Goal: Task Accomplishment & Management: Use online tool/utility

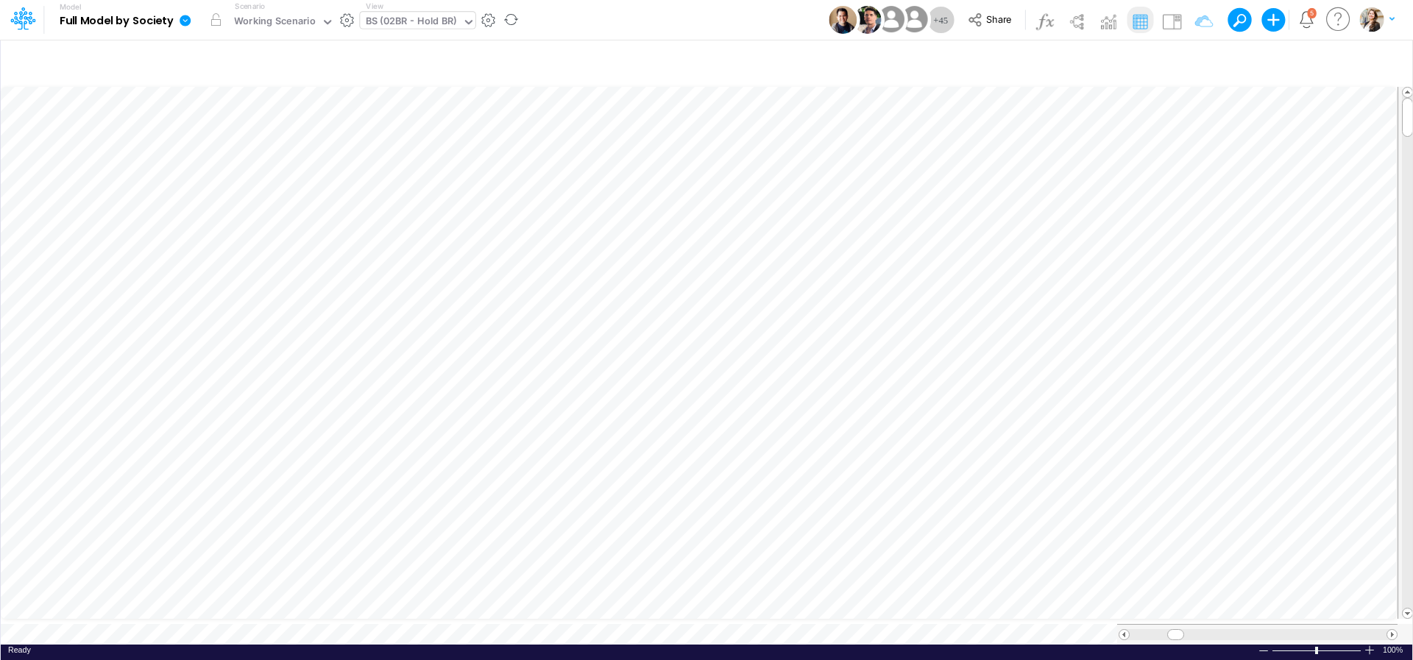
click at [394, 25] on div "BS (02BR - Hold BR)" at bounding box center [411, 22] width 91 height 17
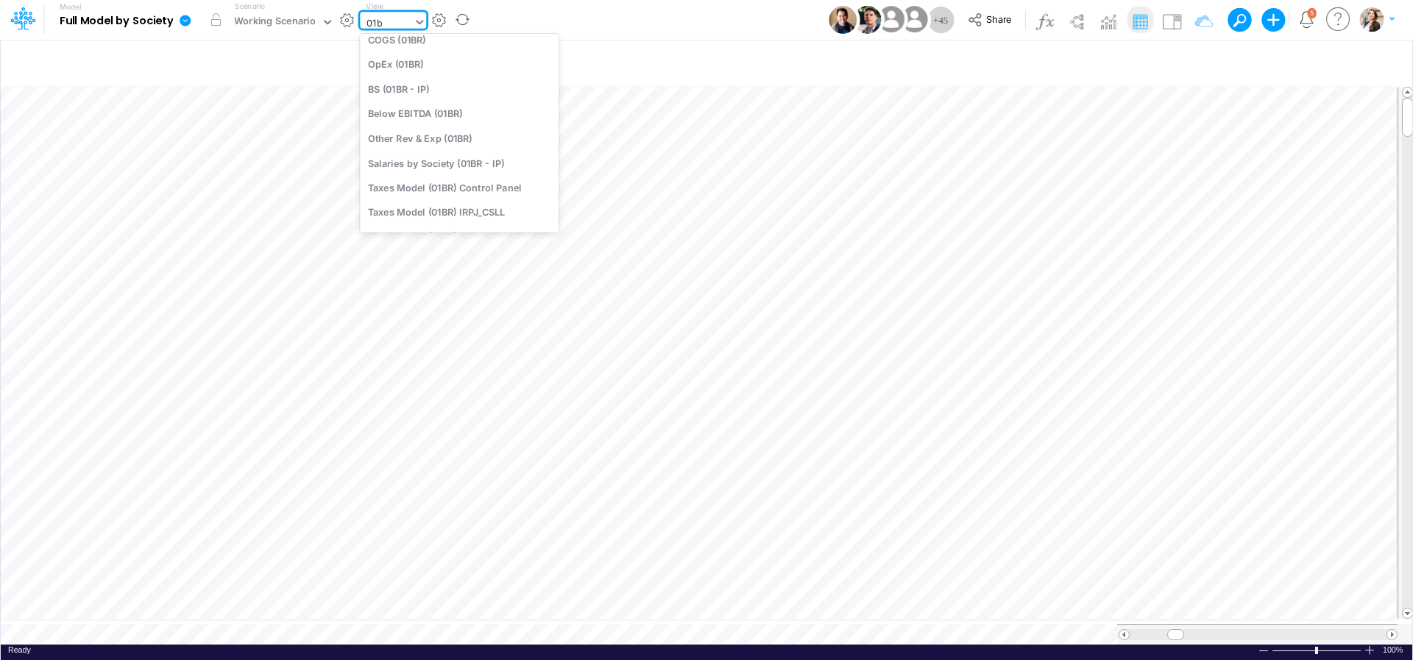
type input "01br"
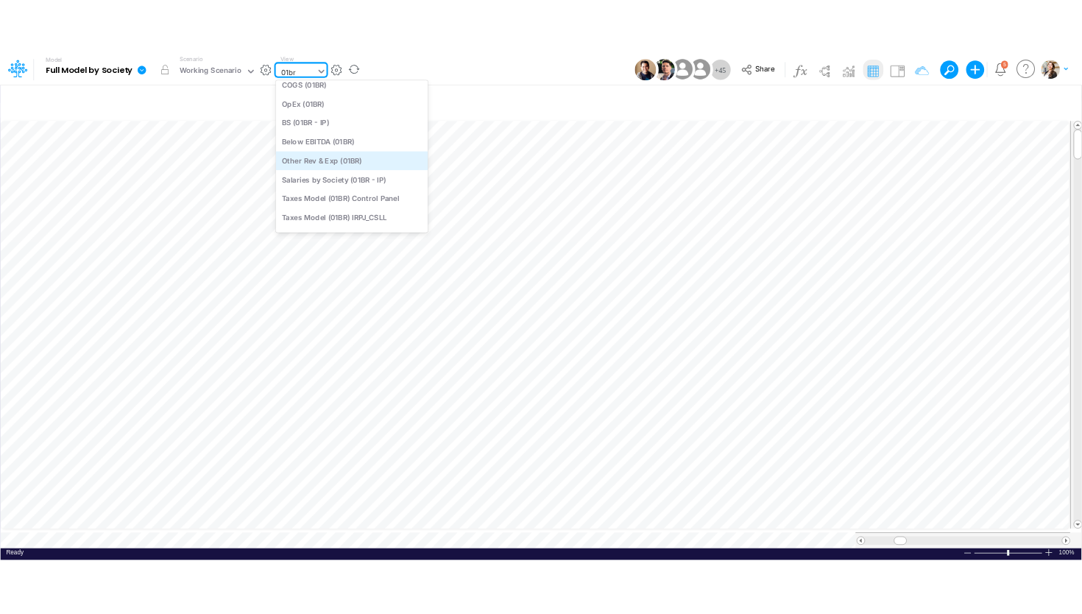
scroll to position [0, 0]
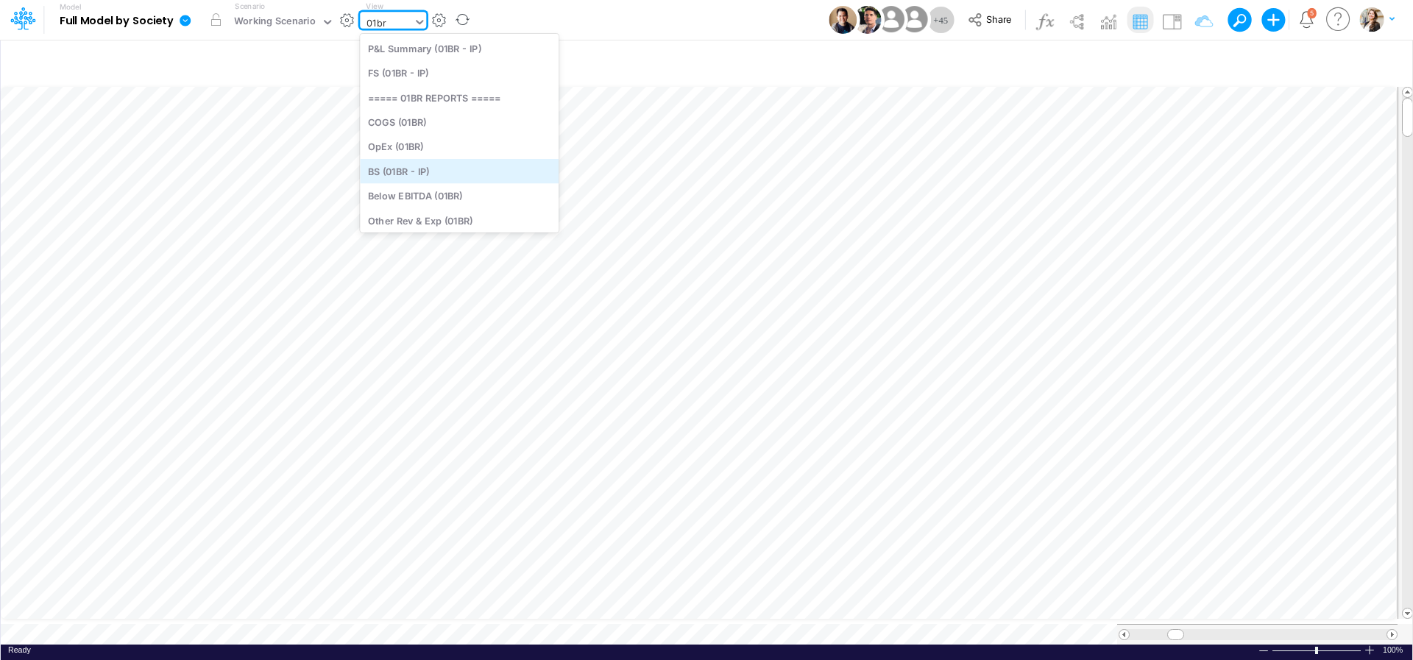
click at [431, 168] on div "BS (01BR - IP)" at bounding box center [459, 171] width 199 height 24
type input "BS (01BR - IP)"
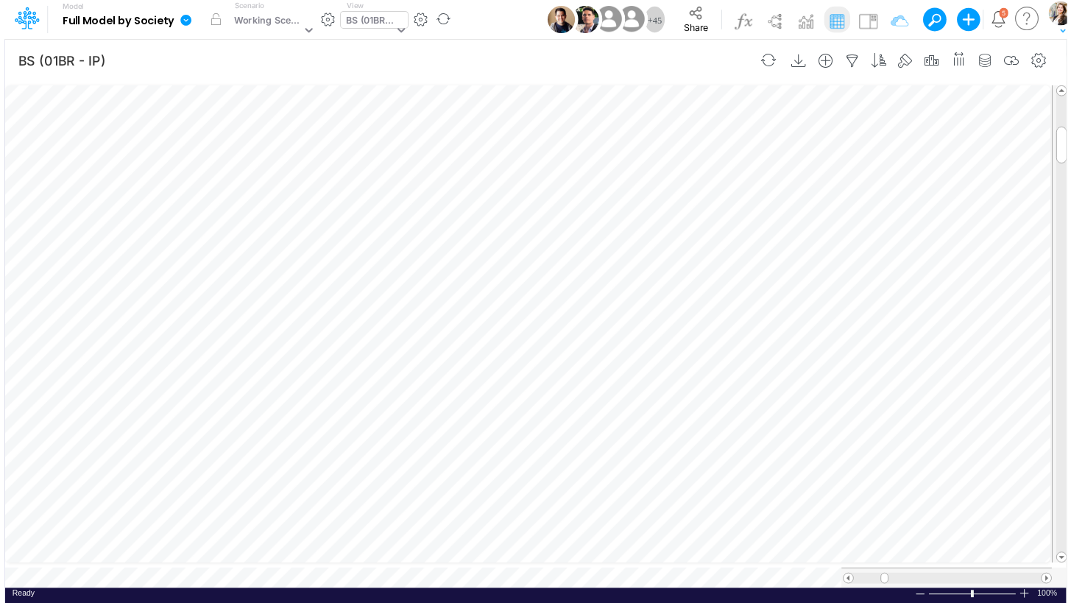
scroll to position [6, 45]
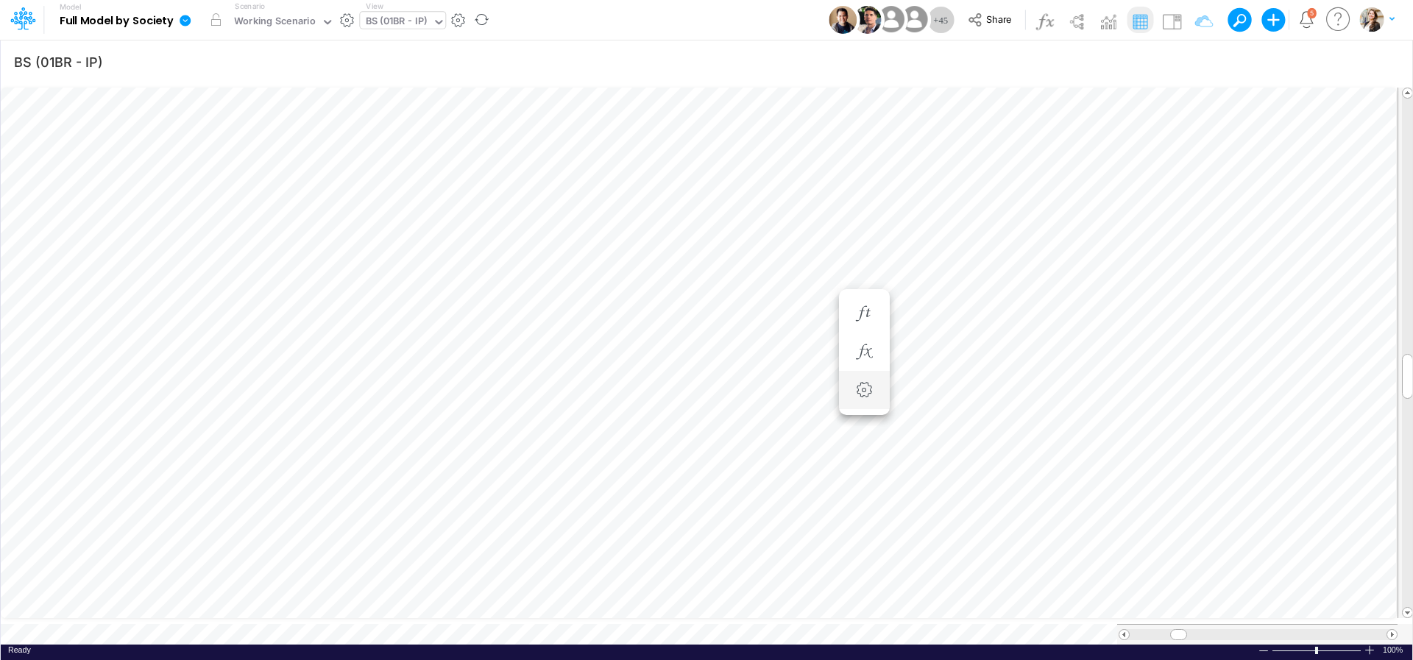
scroll to position [6, 9]
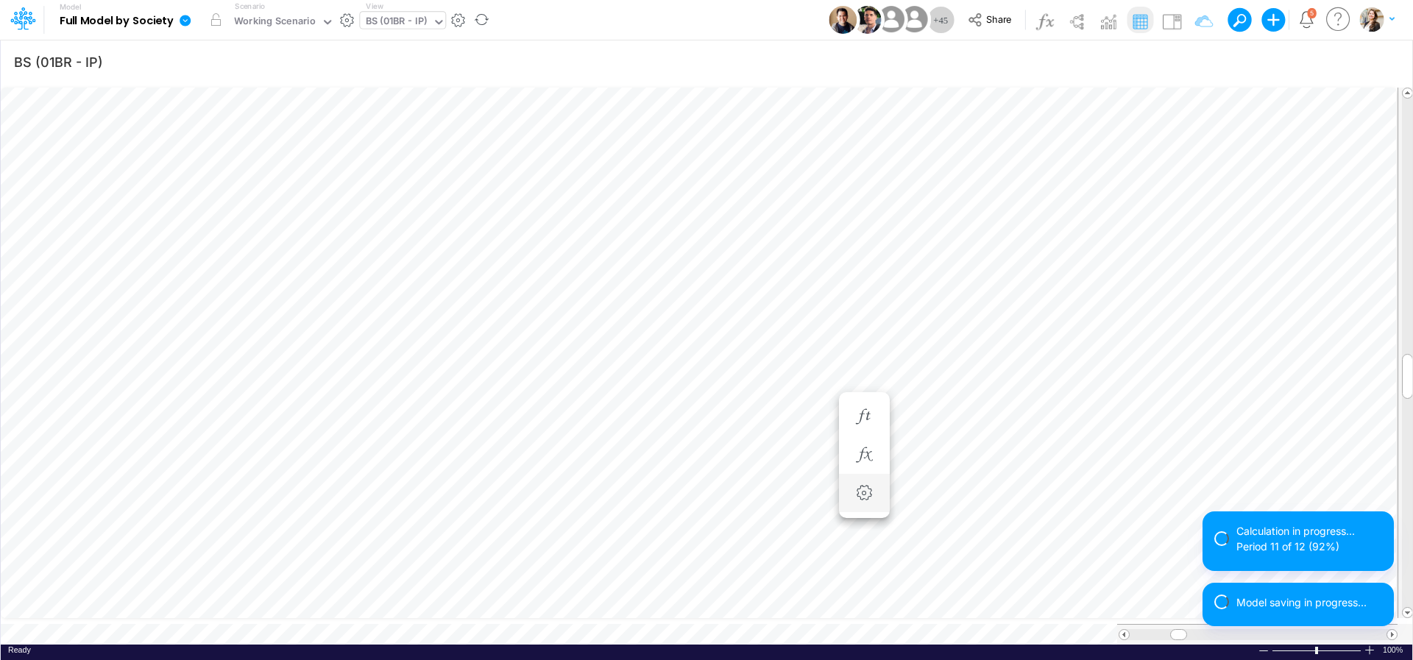
scroll to position [6, 45]
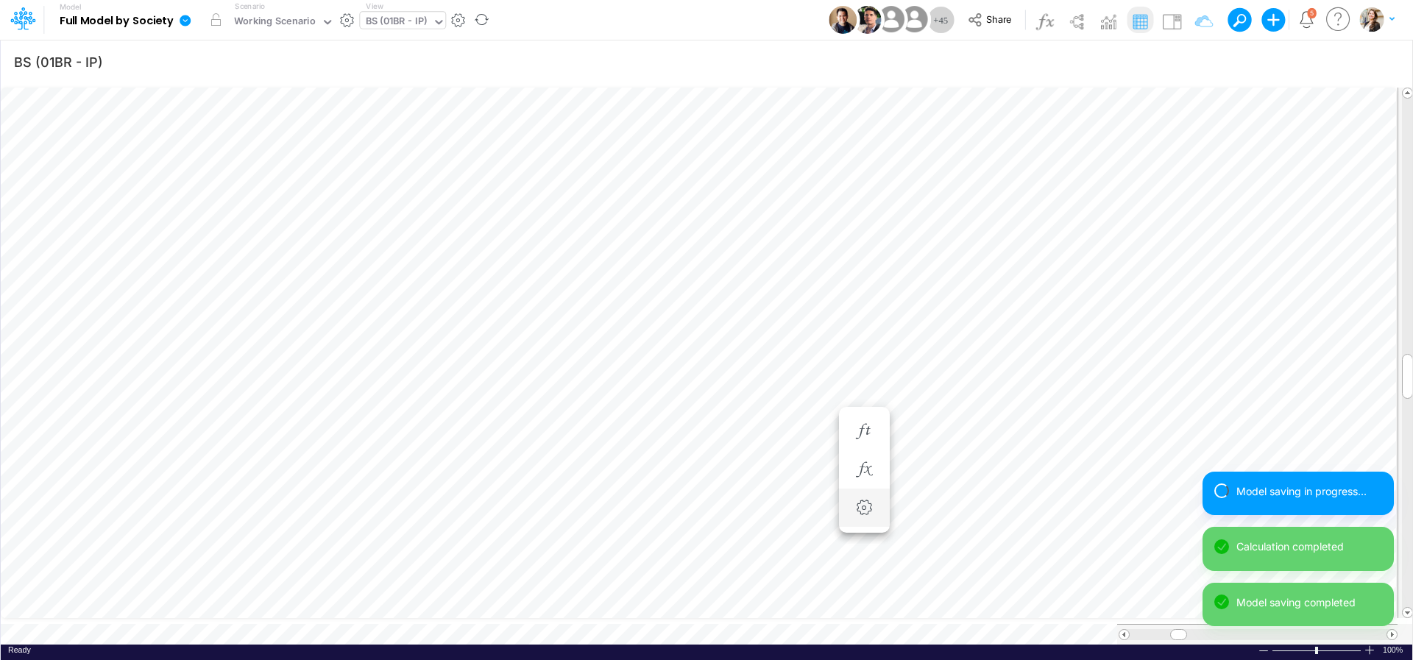
scroll to position [6, 8]
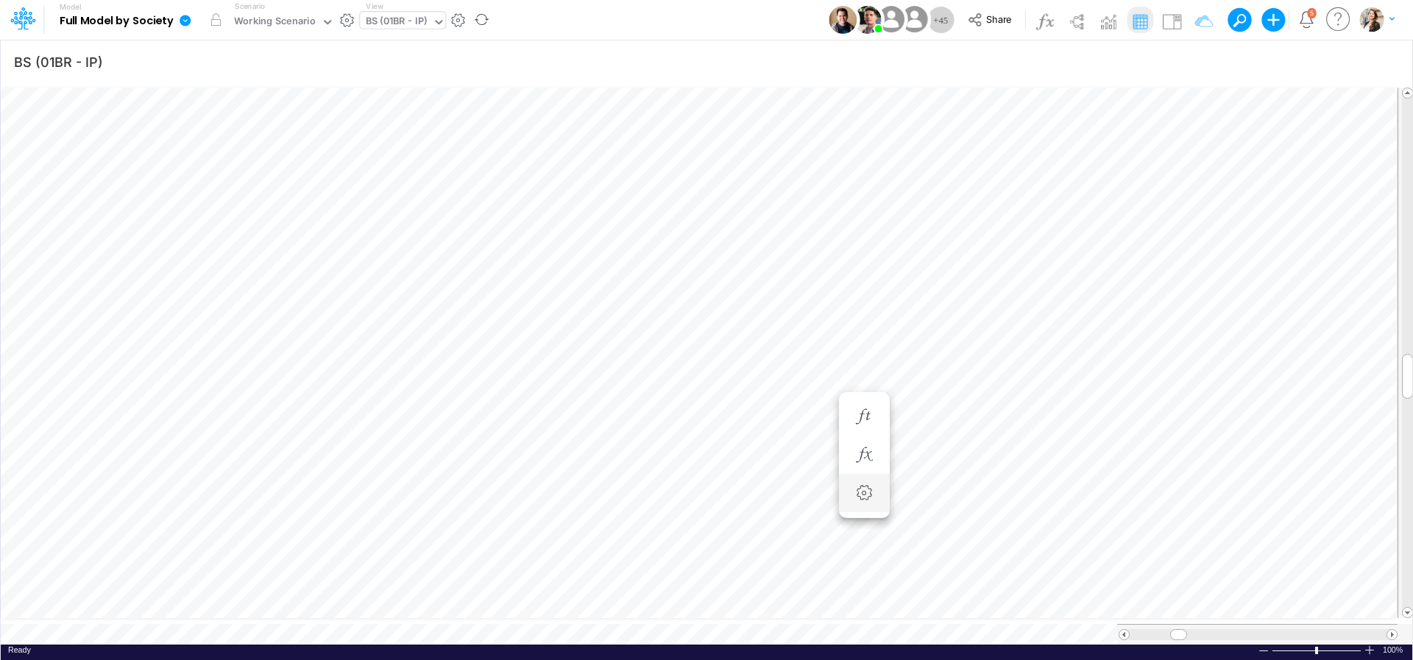
scroll to position [6, 48]
click at [947, 417] on icon "button" at bounding box center [944, 416] width 22 height 15
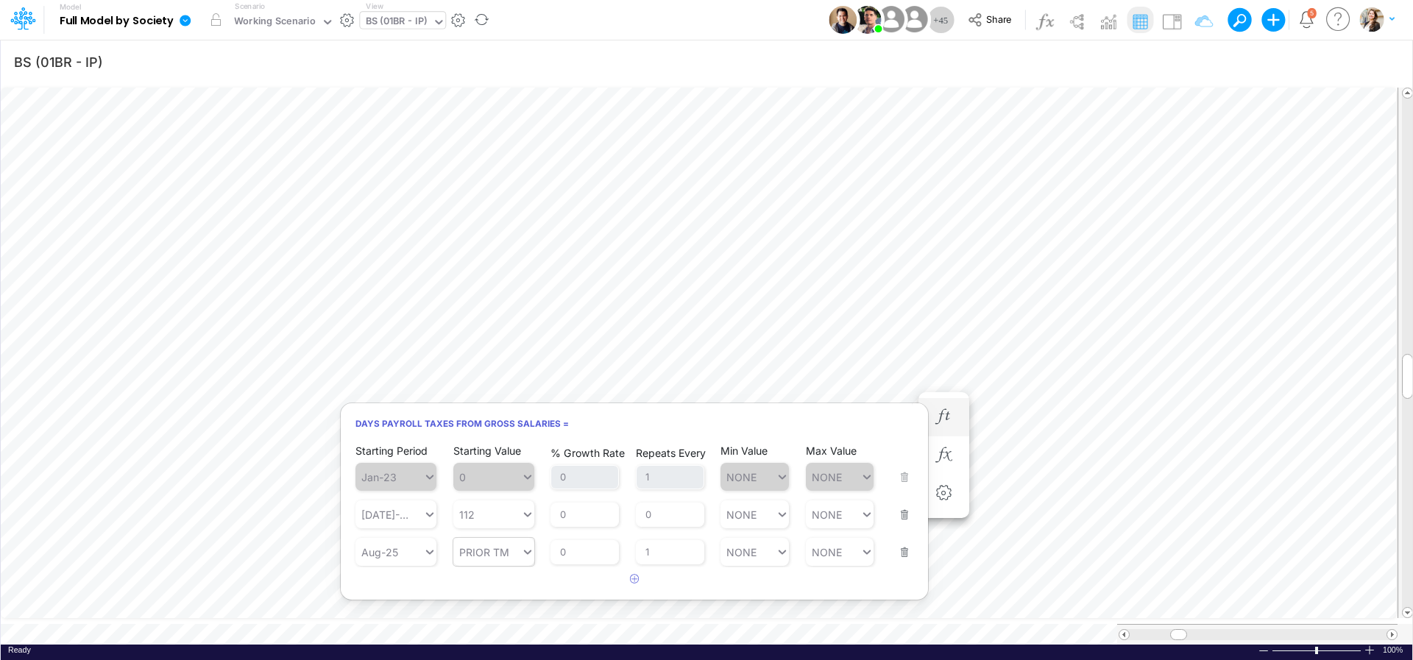
type input "PRIOR TM"
click at [532, 559] on icon at bounding box center [527, 552] width 13 height 15
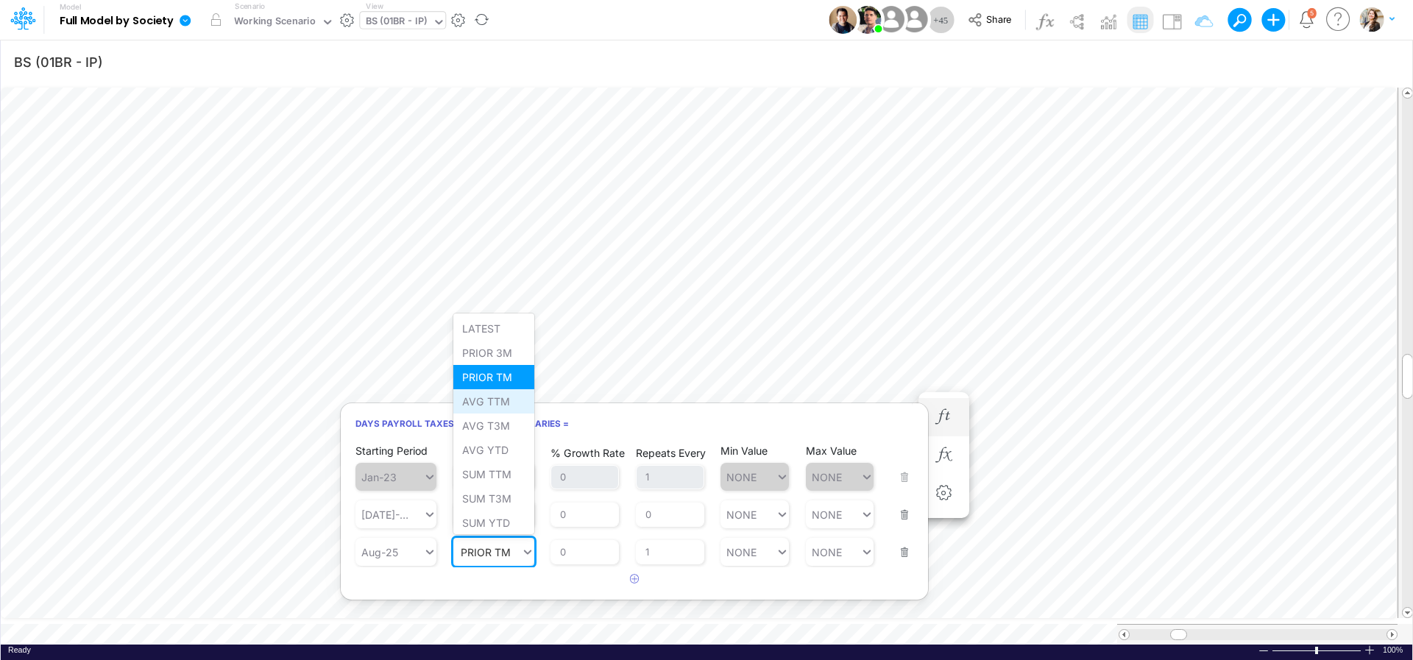
click at [495, 409] on div "AVG TTM" at bounding box center [493, 401] width 81 height 24
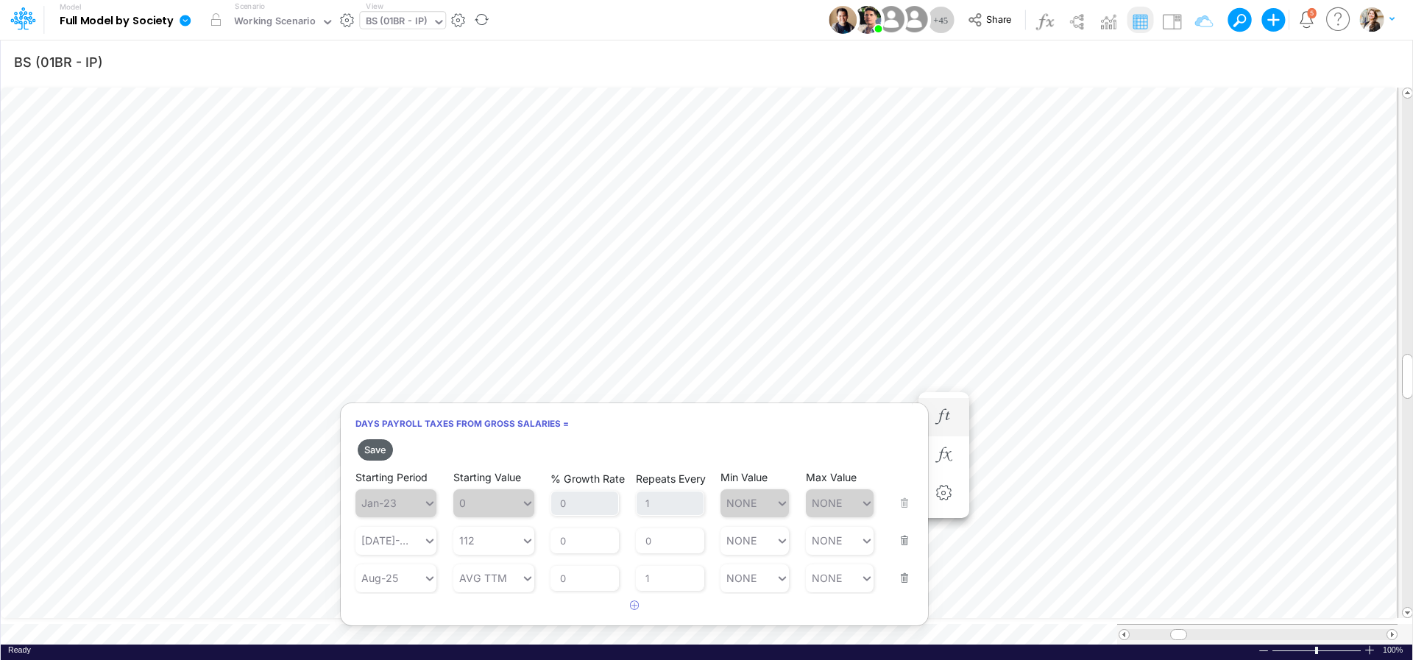
click at [379, 450] on button "Save" at bounding box center [375, 449] width 35 height 21
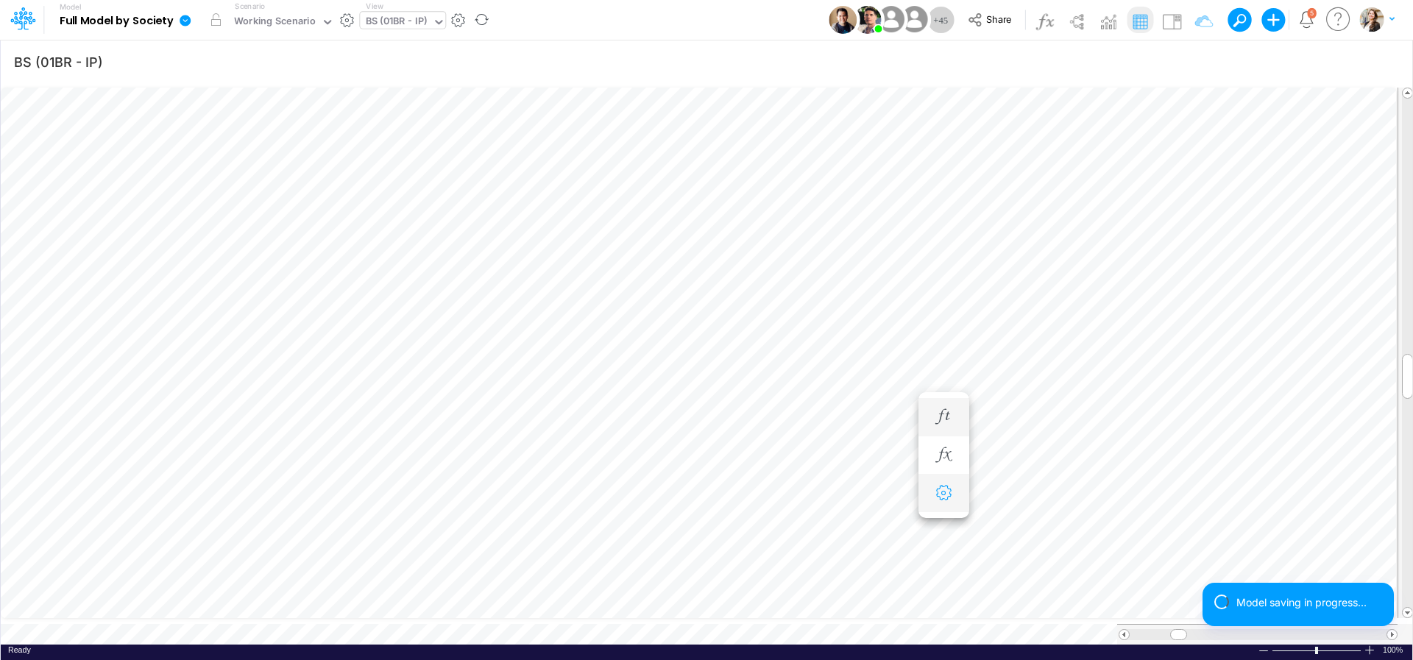
scroll to position [6, 45]
click at [786, 257] on icon "button" at bounding box center [785, 254] width 22 height 15
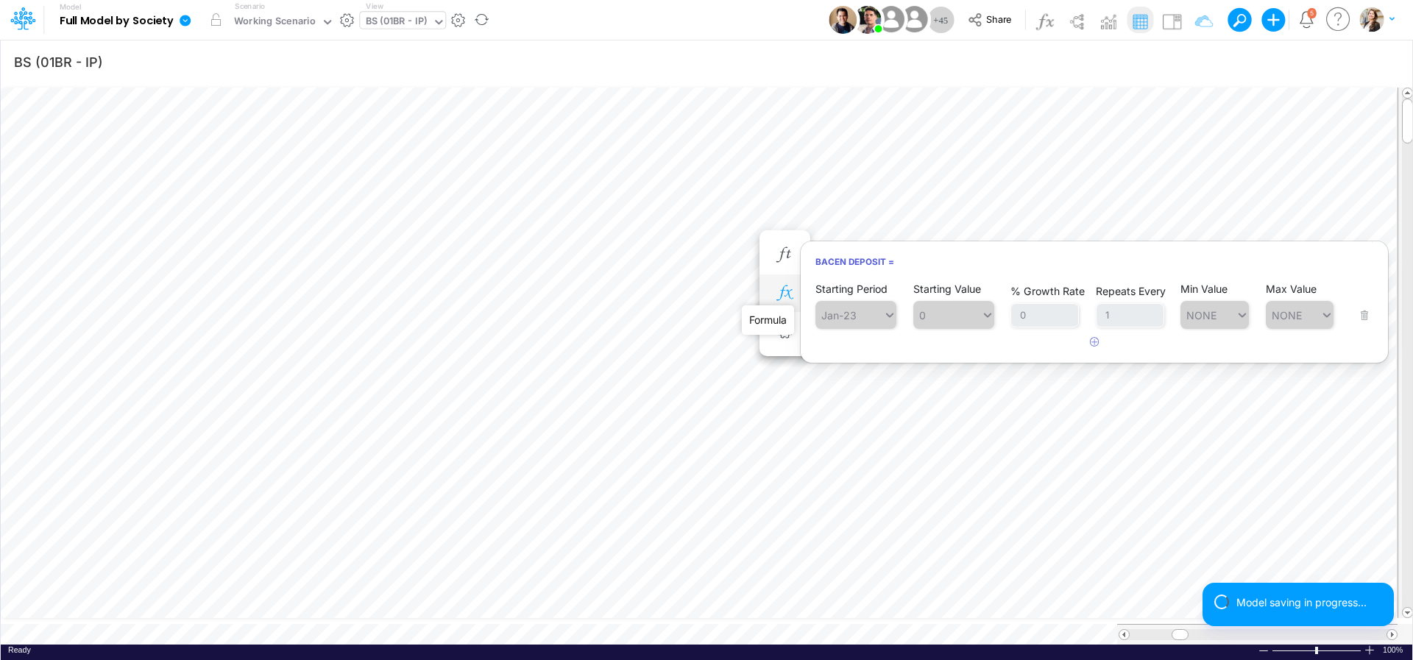
click at [785, 291] on icon "button" at bounding box center [785, 293] width 22 height 15
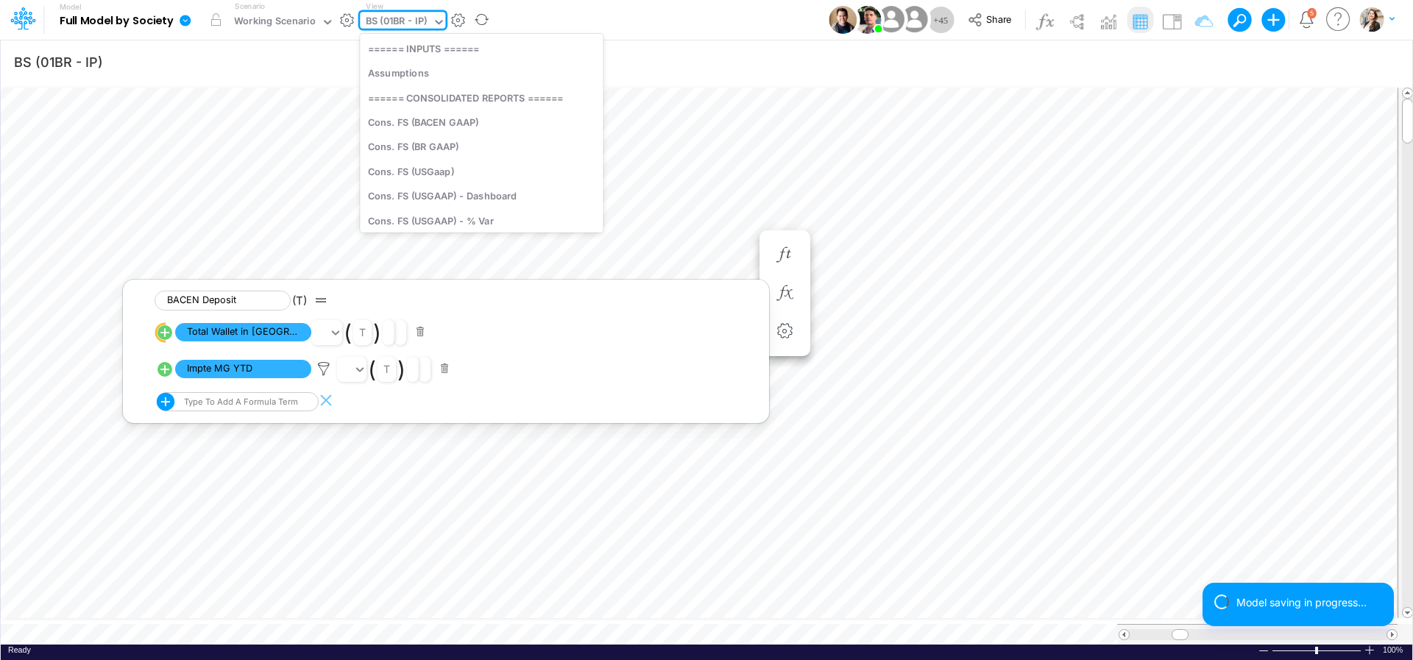
click at [400, 22] on div "BS (01BR - IP)" at bounding box center [397, 22] width 62 height 17
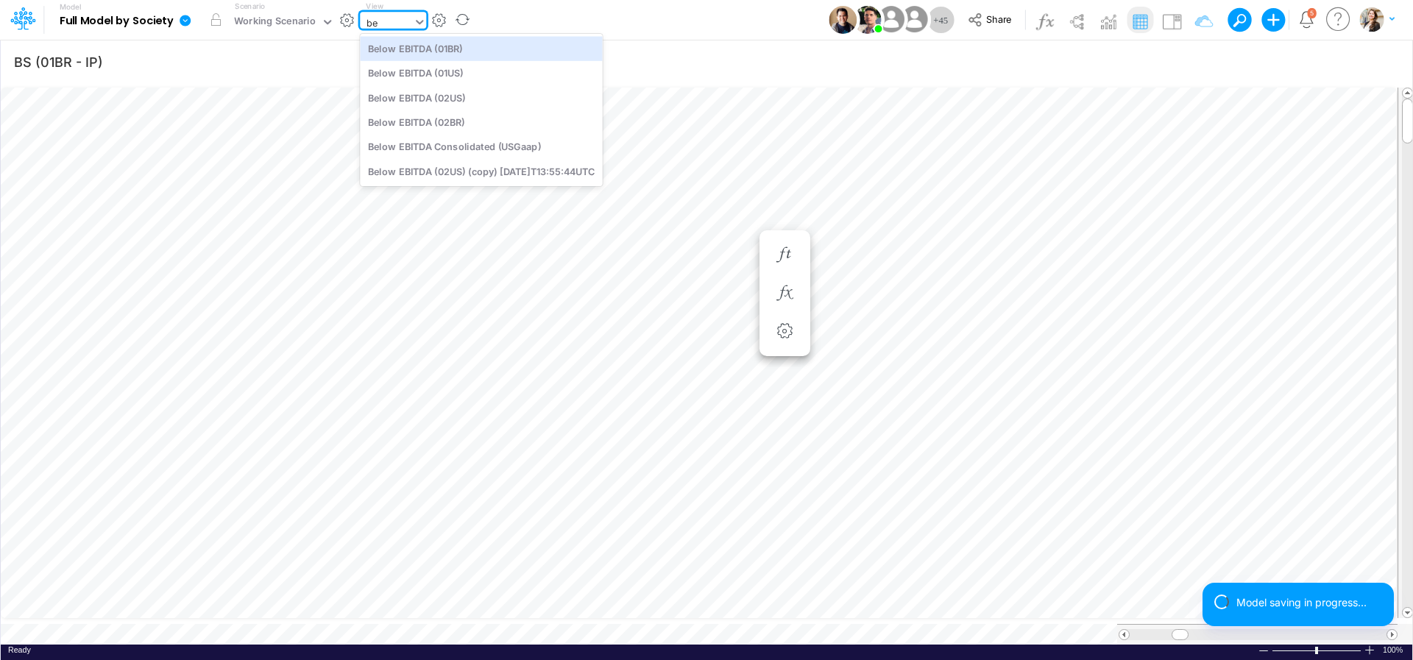
type input "bel"
click at [433, 52] on div "Below EBITDA (01BR)" at bounding box center [481, 48] width 242 height 24
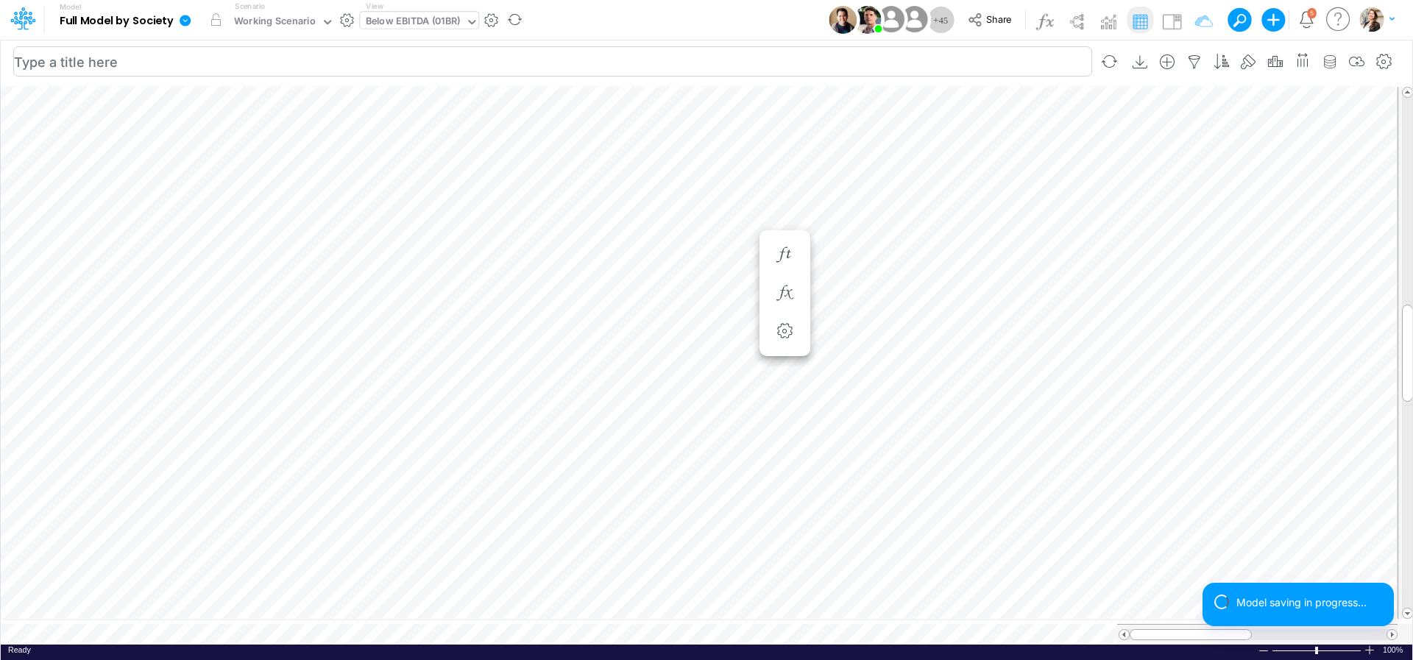
scroll to position [6, 10]
click at [730, 428] on icon "button" at bounding box center [732, 425] width 22 height 15
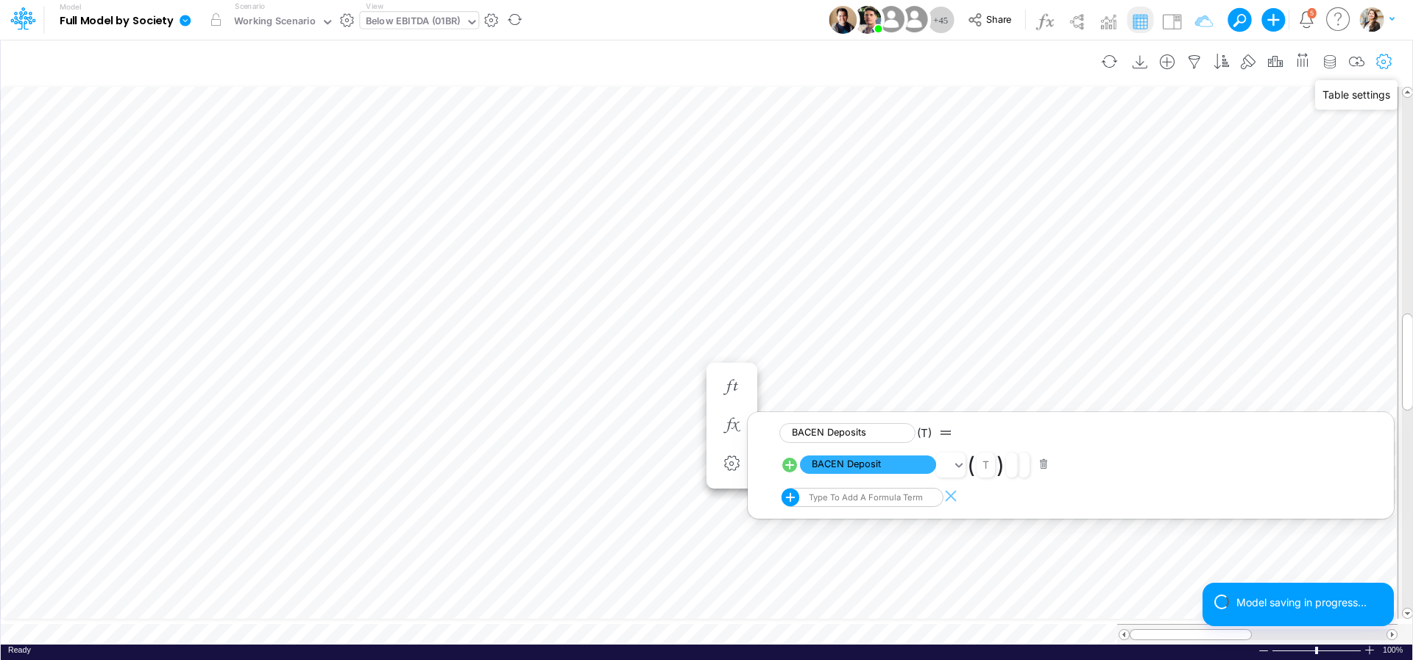
click at [1382, 66] on icon "button" at bounding box center [1384, 61] width 22 height 15
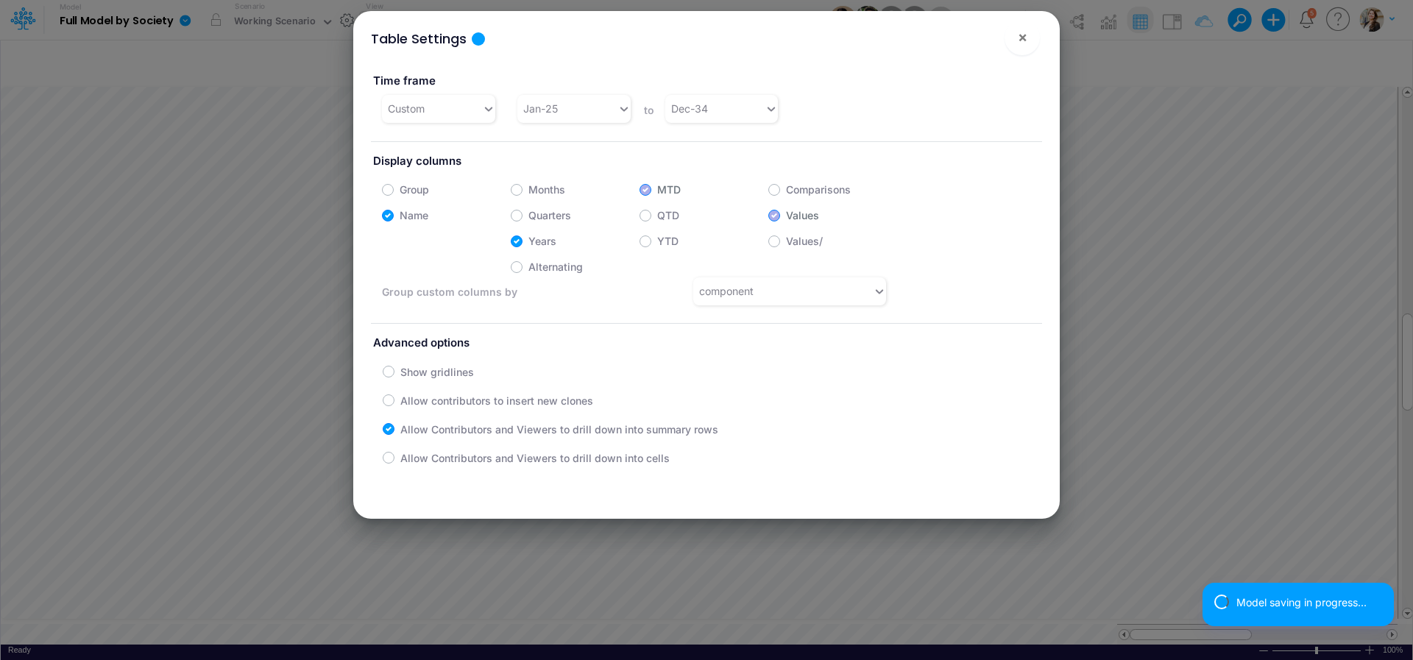
click at [528, 191] on label "Months" at bounding box center [546, 189] width 37 height 15
click at [528, 191] on input "Months" at bounding box center [533, 186] width 10 height 10
checkbox input "true"
click at [528, 241] on label "Years" at bounding box center [542, 240] width 28 height 15
click at [528, 241] on input "Years" at bounding box center [533, 238] width 10 height 10
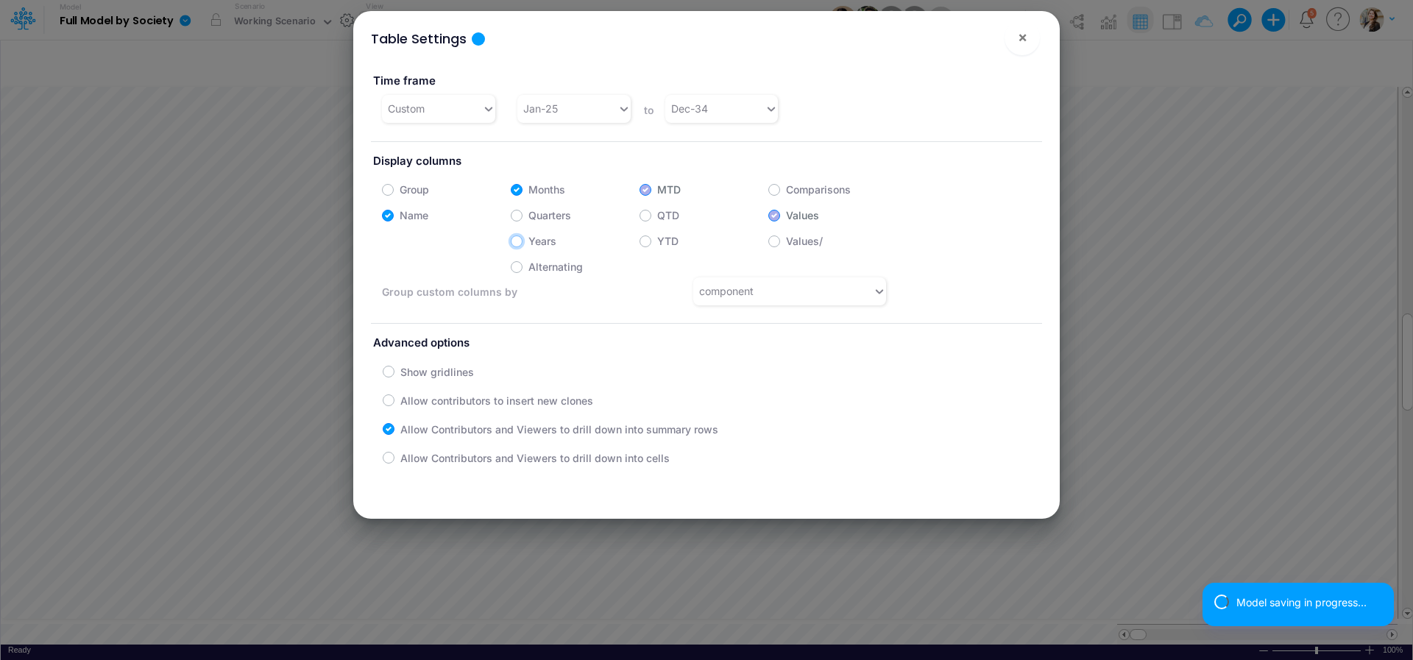
checkbox input "false"
click at [1030, 40] on button "×" at bounding box center [1022, 37] width 35 height 35
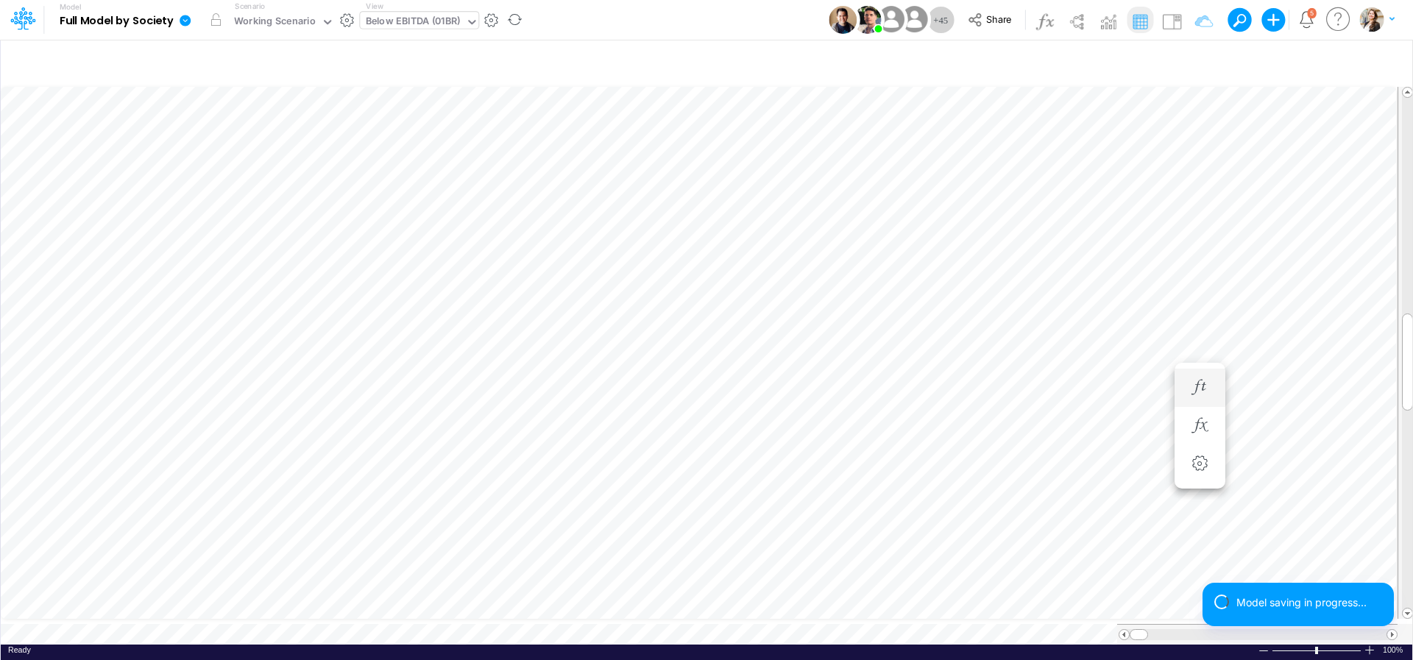
click at [1186, 389] on li "BACEN Deposits =" at bounding box center [1200, 388] width 51 height 38
click at [1199, 387] on icon "button" at bounding box center [1200, 387] width 22 height 15
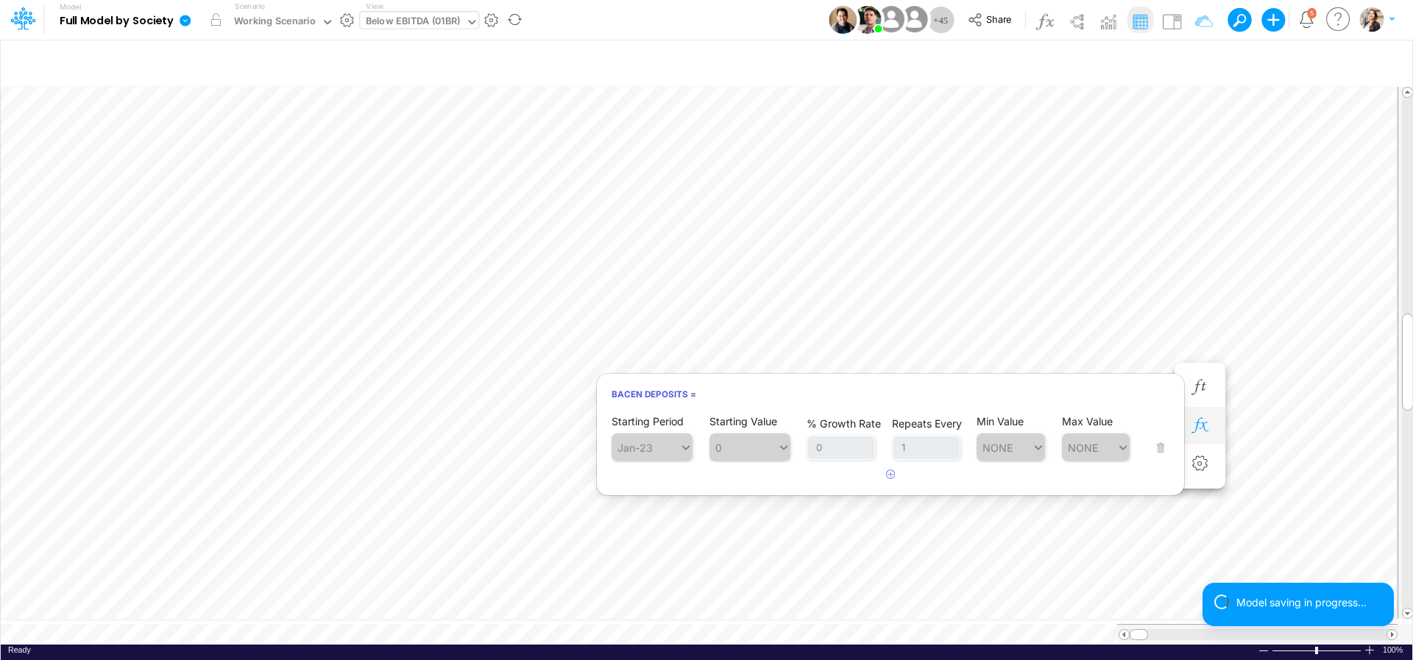
click at [1198, 425] on icon "button" at bounding box center [1200, 425] width 22 height 15
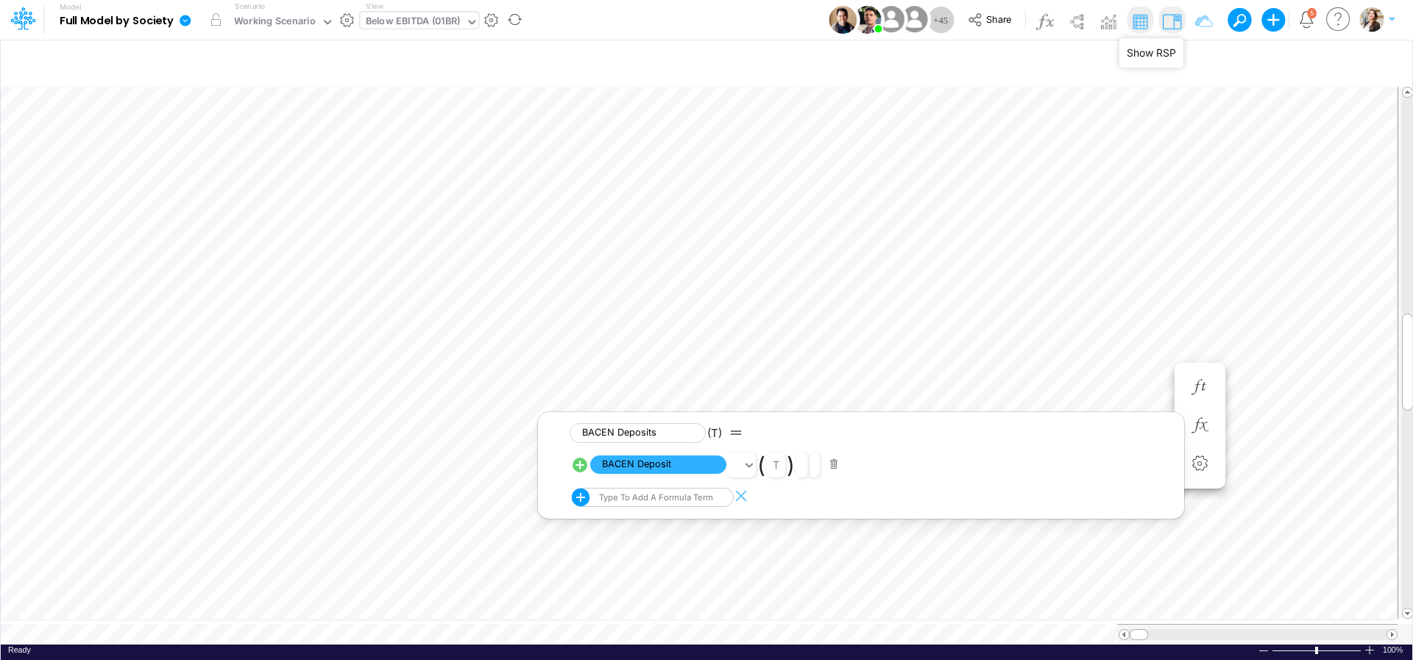
click at [1178, 26] on img at bounding box center [1172, 22] width 24 height 24
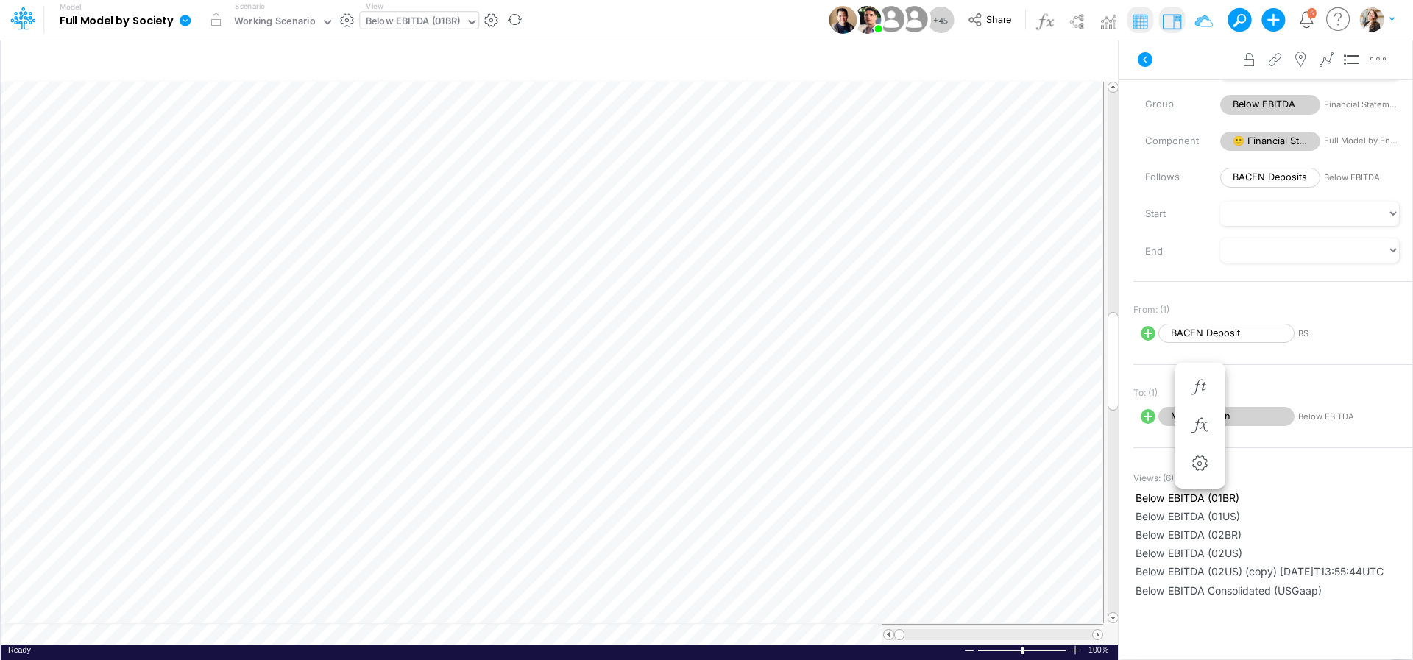
scroll to position [6, 32]
click at [1172, 18] on img at bounding box center [1172, 22] width 24 height 24
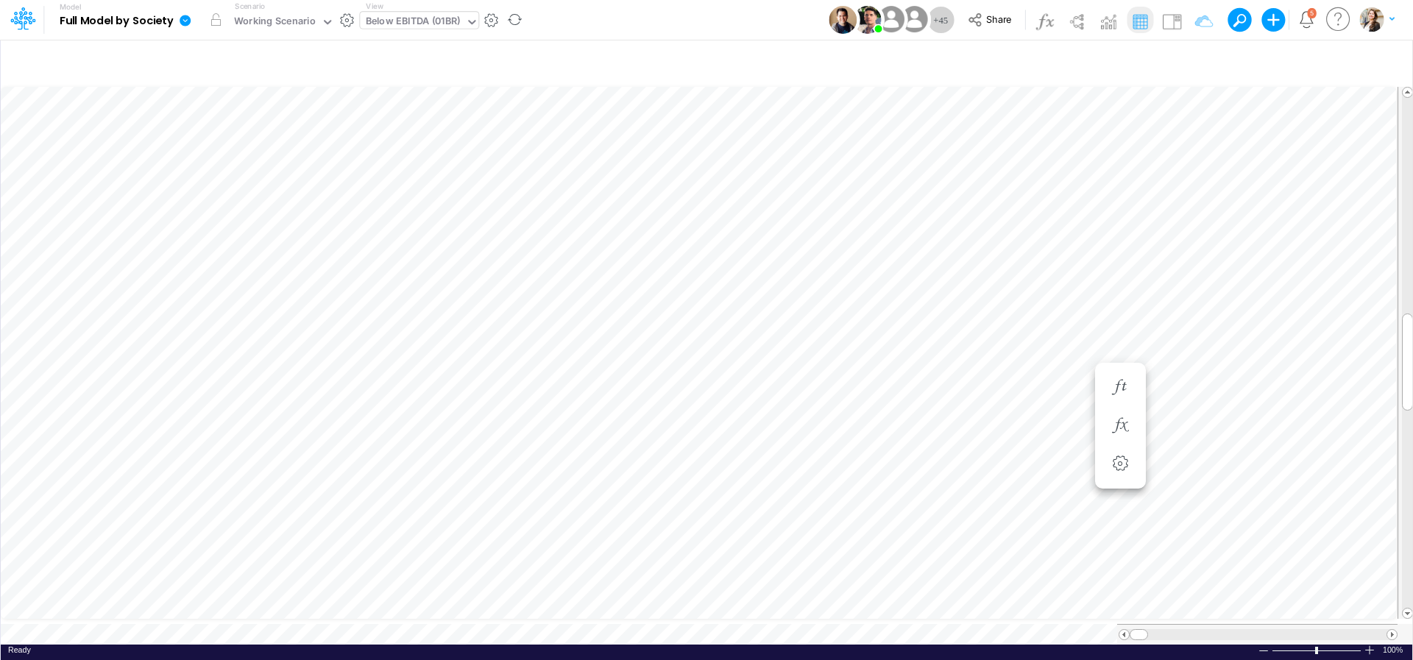
scroll to position [6, 48]
click at [1195, 428] on icon "button" at bounding box center [1200, 425] width 22 height 15
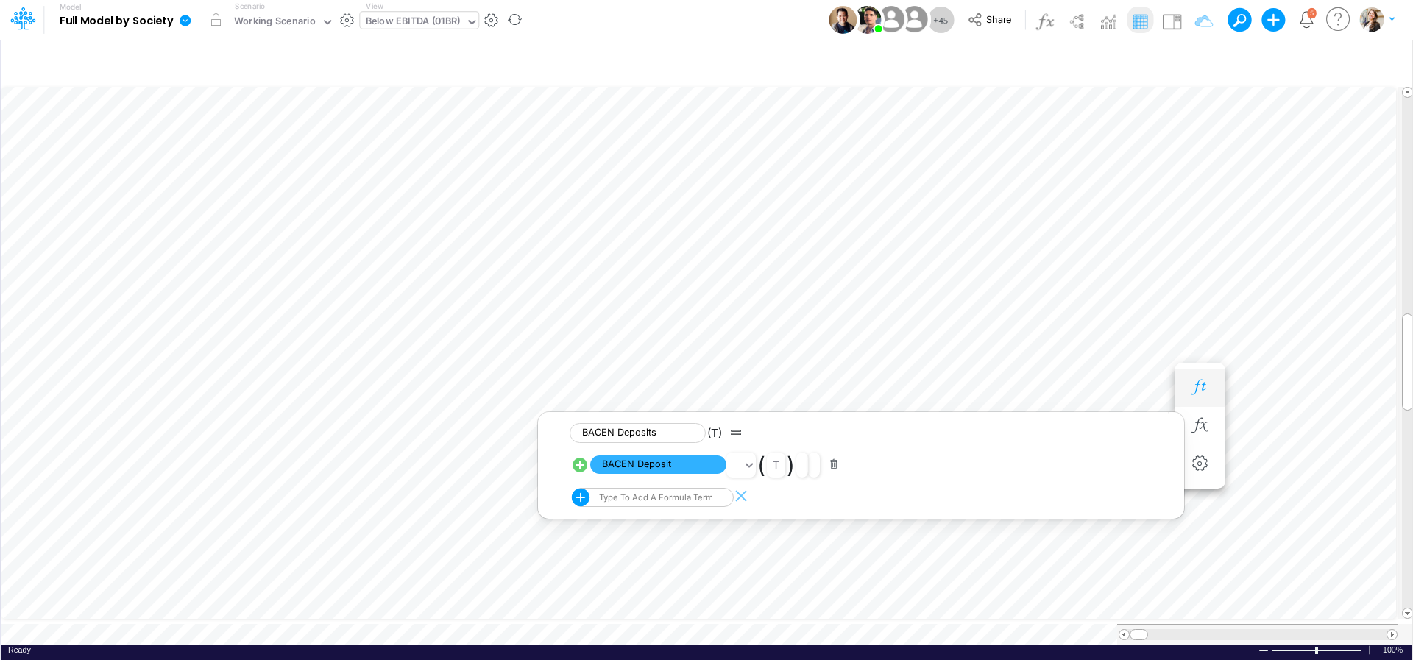
click at [1203, 393] on icon "button" at bounding box center [1200, 387] width 22 height 15
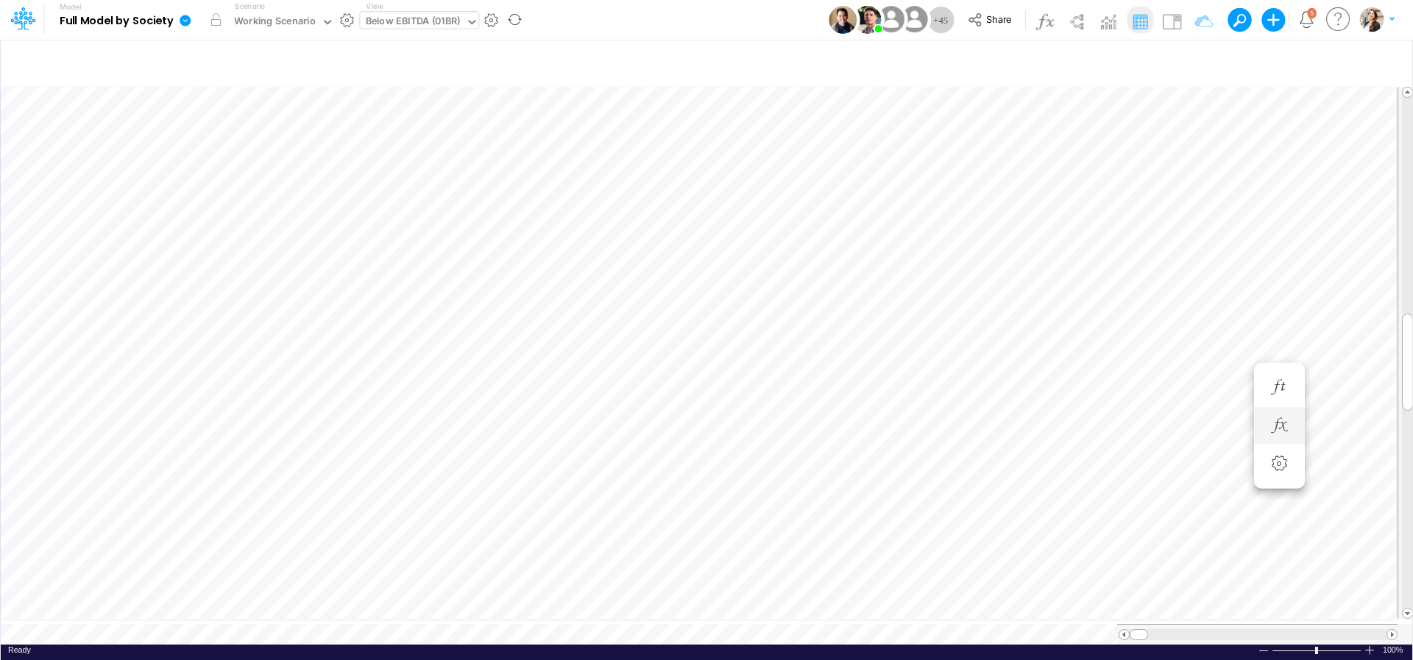
click at [1262, 425] on li at bounding box center [1279, 426] width 51 height 38
click at [1275, 427] on icon "button" at bounding box center [1279, 425] width 22 height 15
click at [715, 471] on span "BACEN Deposit" at bounding box center [738, 465] width 136 height 18
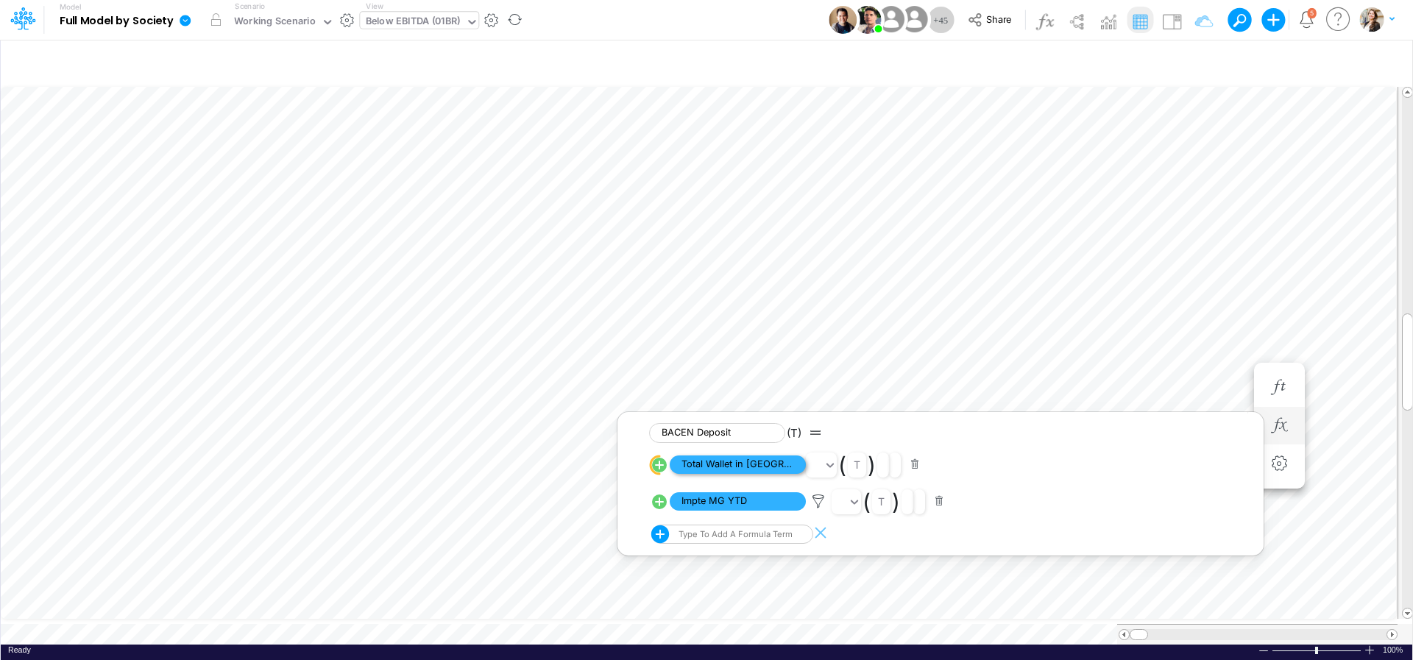
click at [723, 470] on span "Total Wallet in [GEOGRAPHIC_DATA]" at bounding box center [738, 465] width 136 height 18
click at [723, 470] on span "Multiplication" at bounding box center [738, 465] width 136 height 18
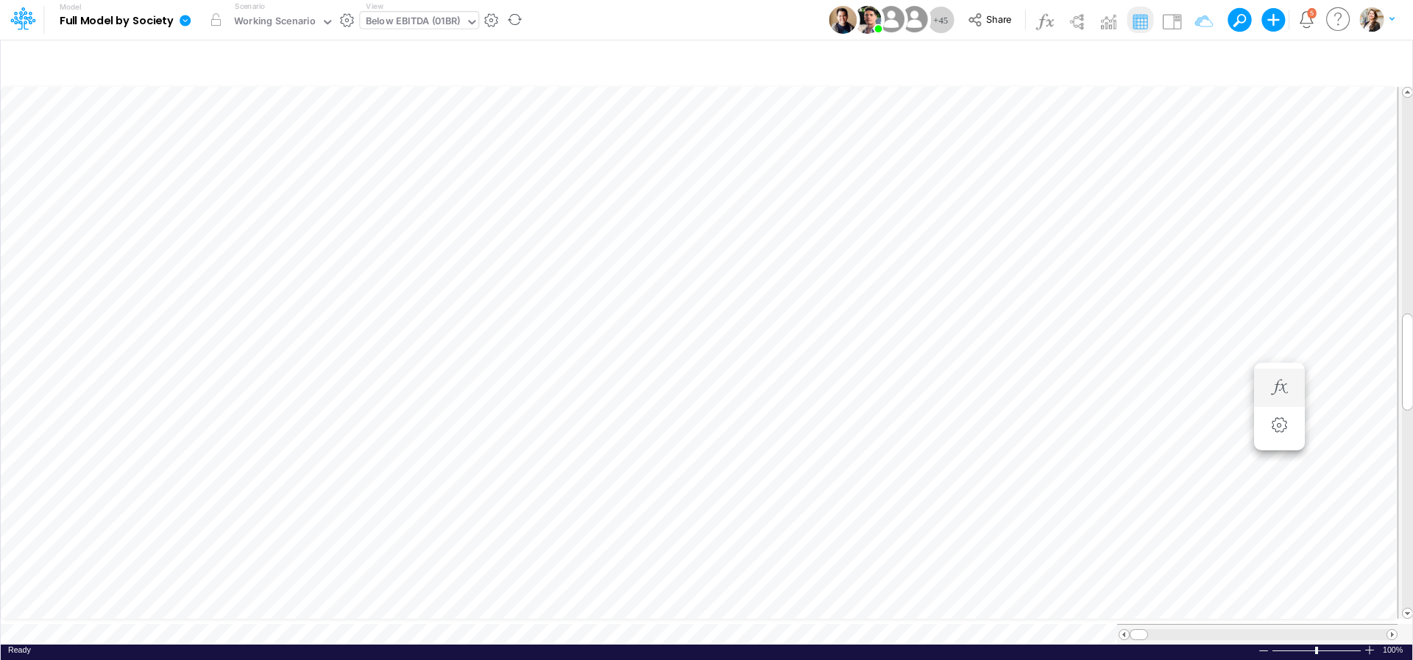
scroll to position [6, 48]
click at [1195, 270] on icon "button" at bounding box center [1200, 269] width 22 height 15
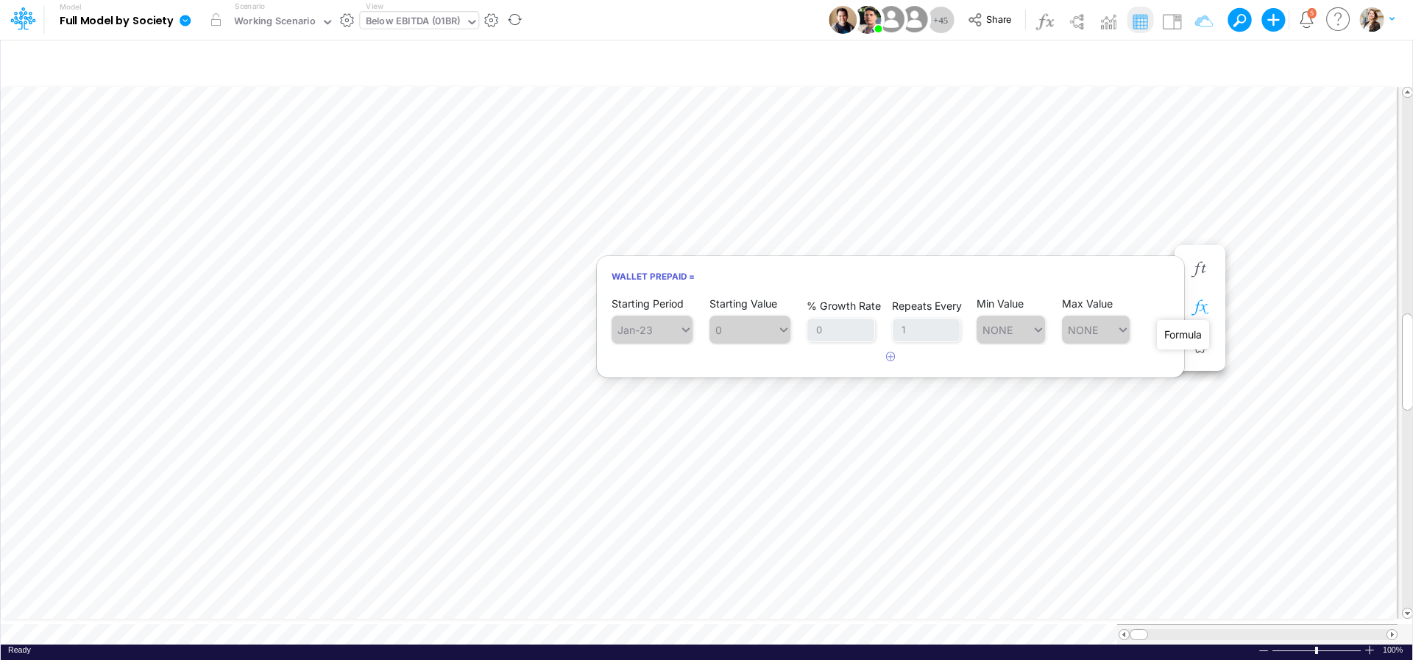
click at [1205, 308] on icon "button" at bounding box center [1200, 307] width 22 height 15
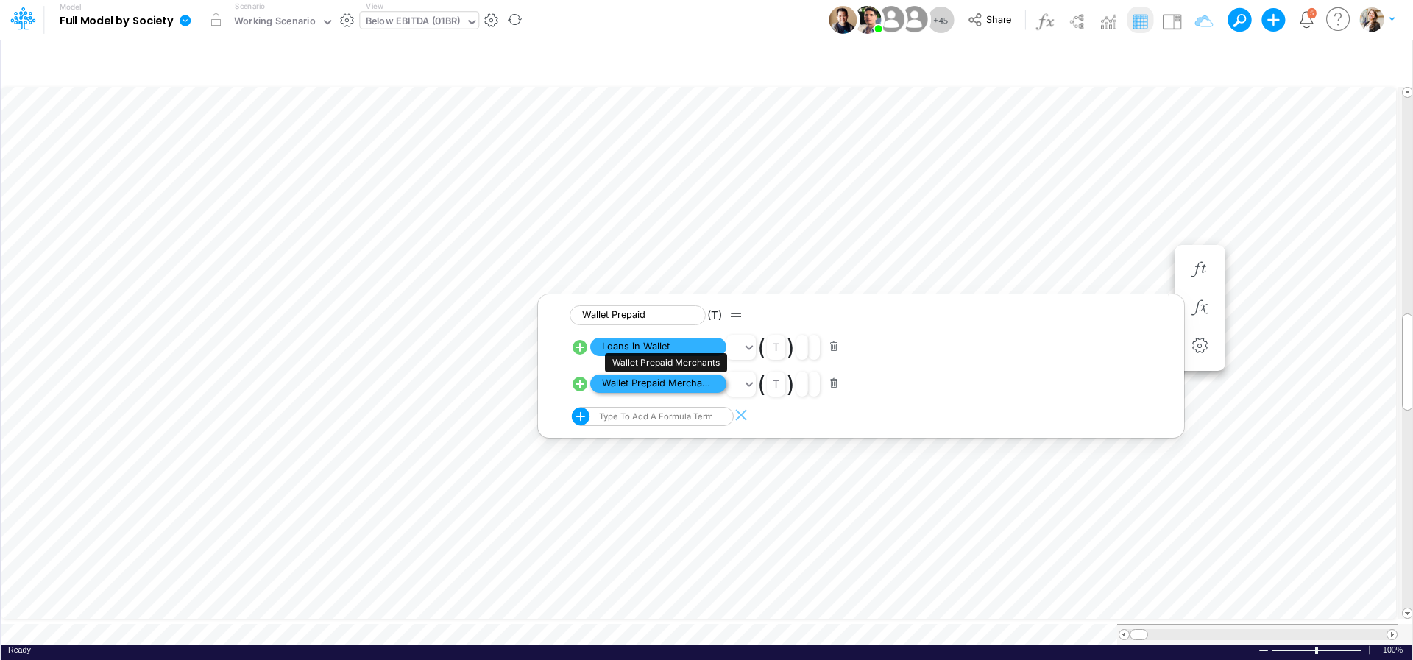
click at [684, 387] on span "Wallet Prepaid Merchants" at bounding box center [658, 384] width 136 height 18
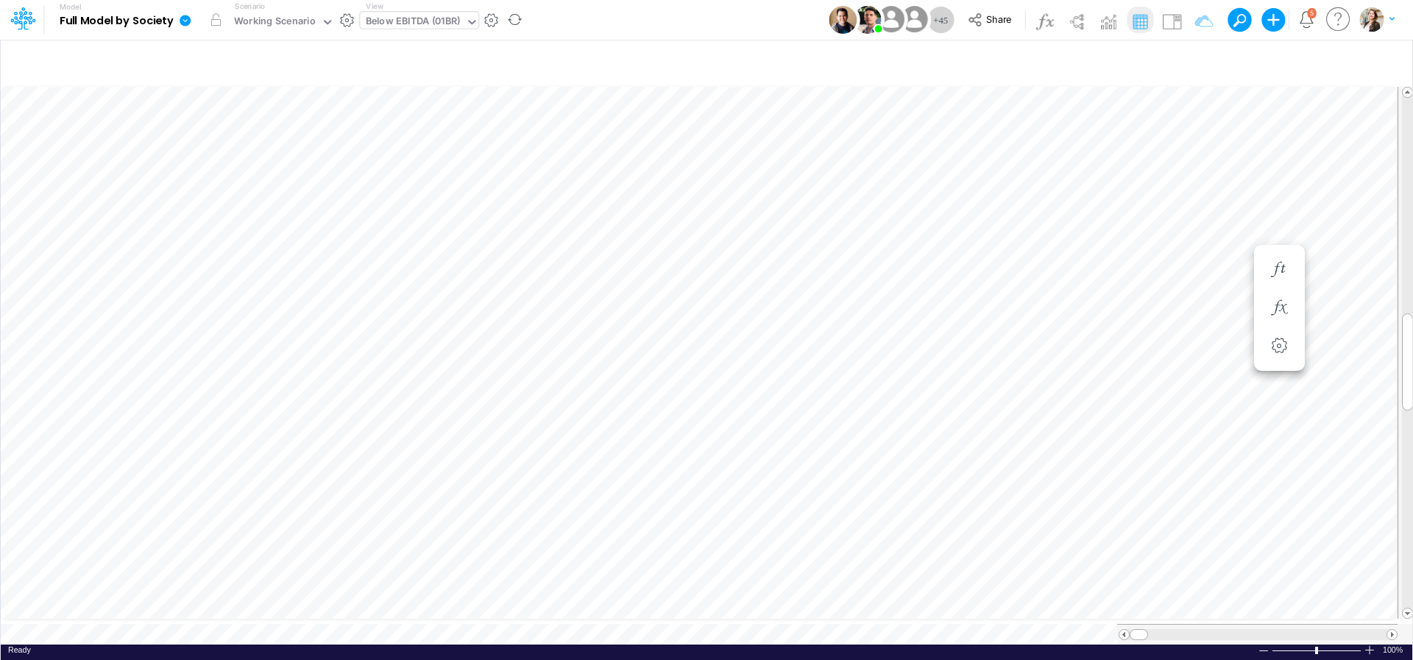
scroll to position [6, 48]
type input "BS (01BR - IP)"
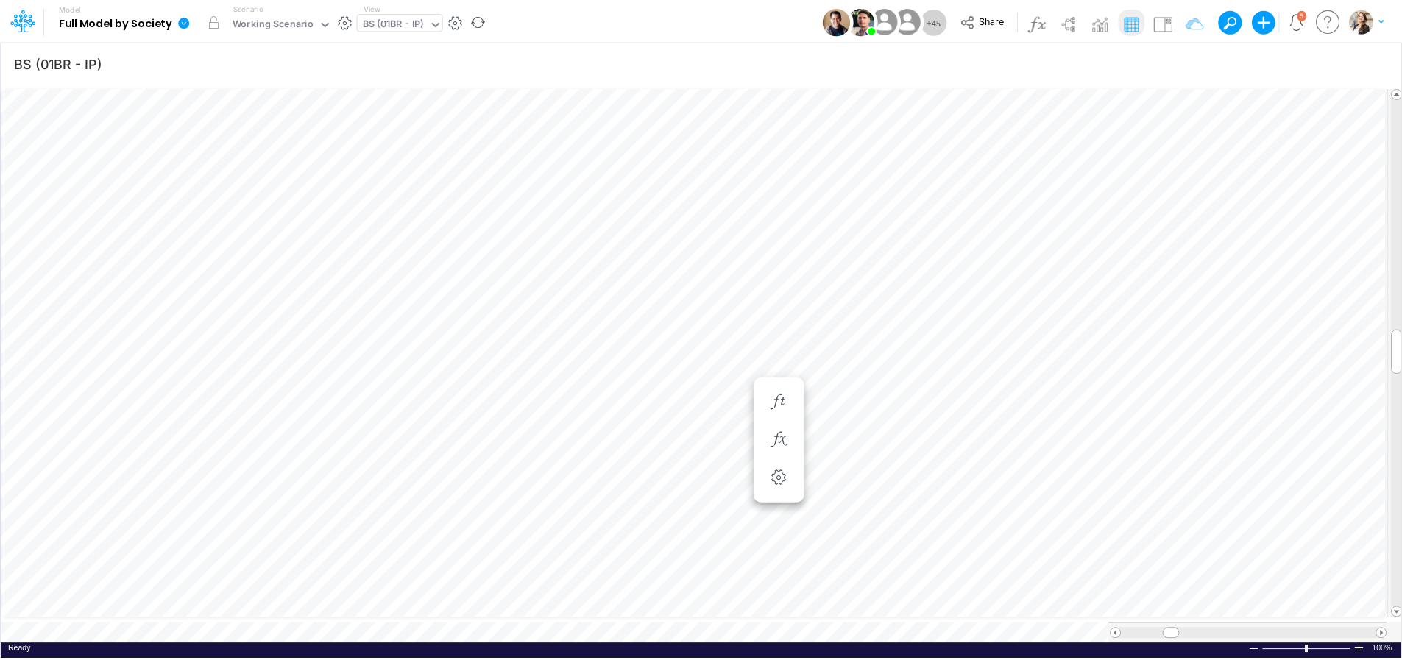
scroll to position [6, 10]
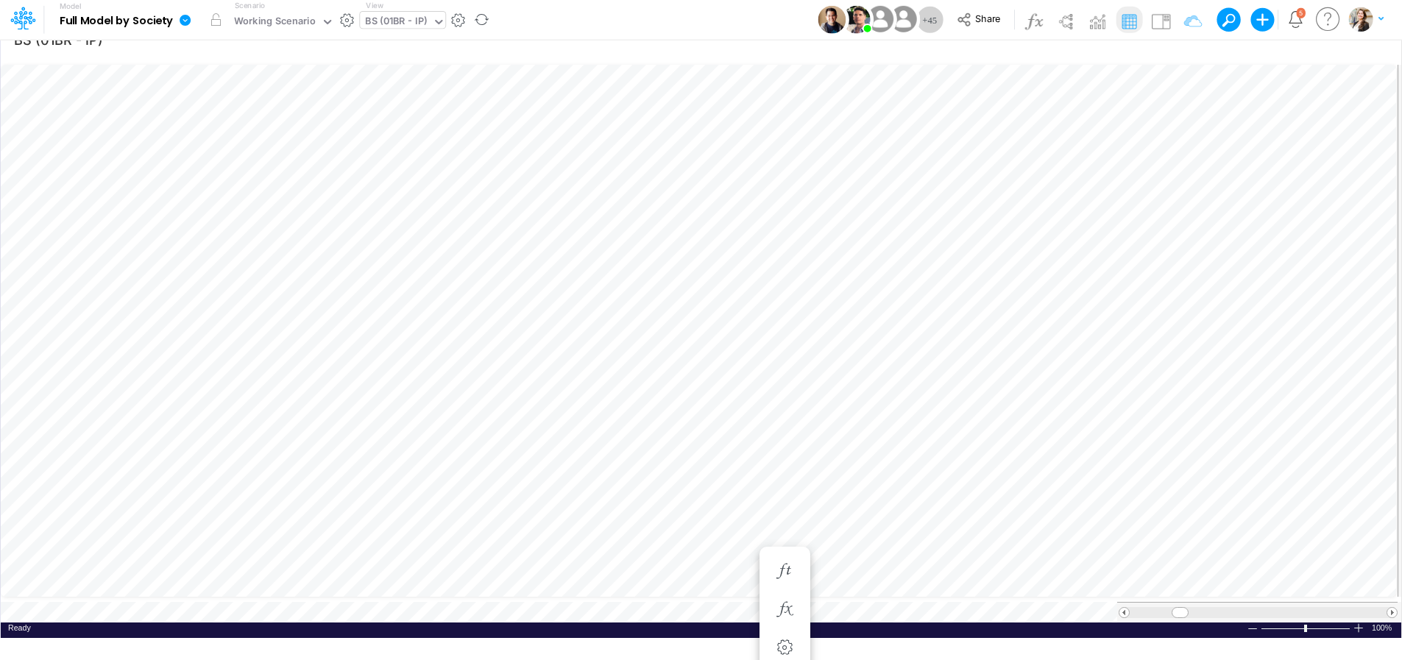
scroll to position [35, 0]
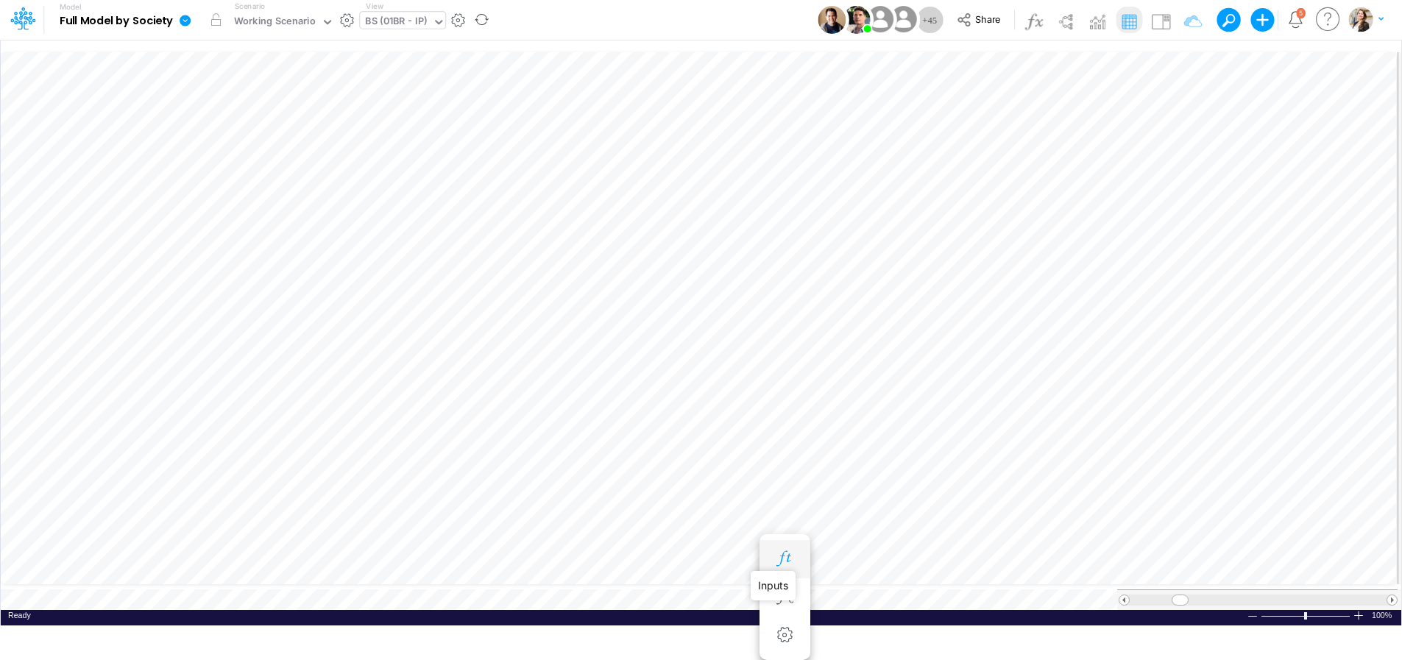
click at [793, 557] on icon "button" at bounding box center [785, 558] width 22 height 15
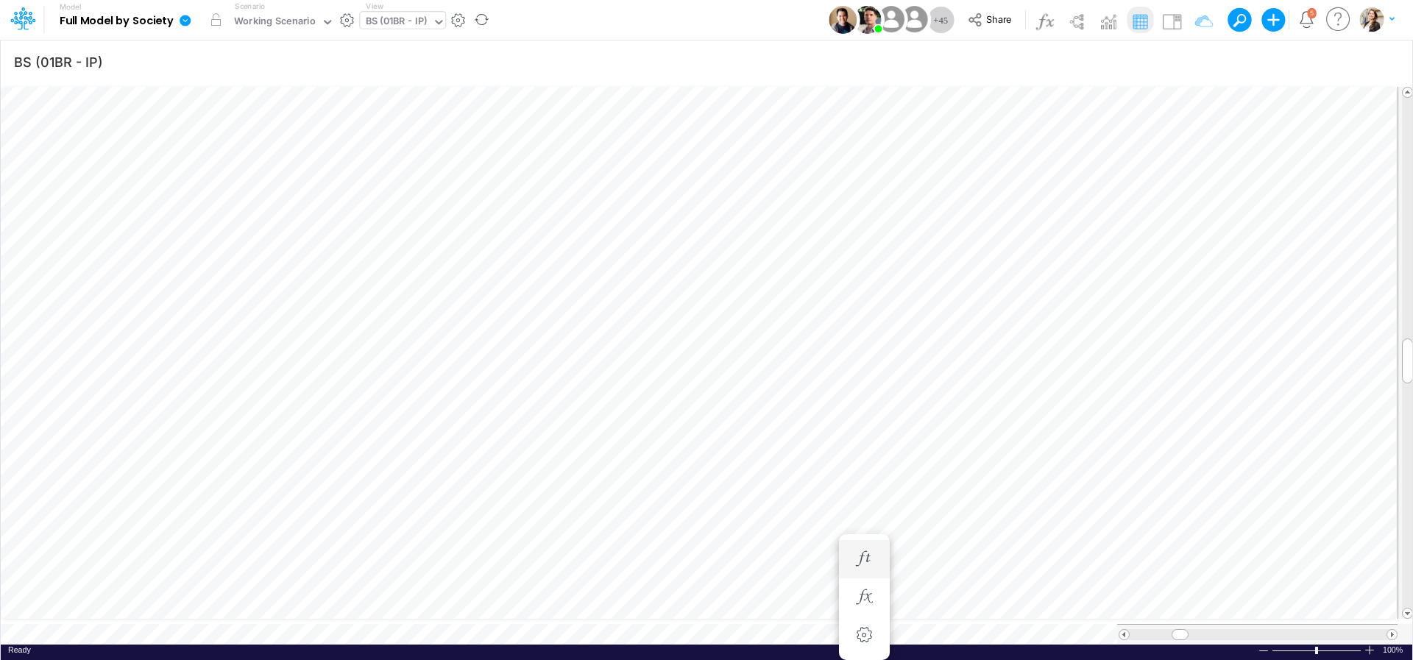
scroll to position [6, 10]
click at [788, 492] on icon "button" at bounding box center [785, 490] width 22 height 15
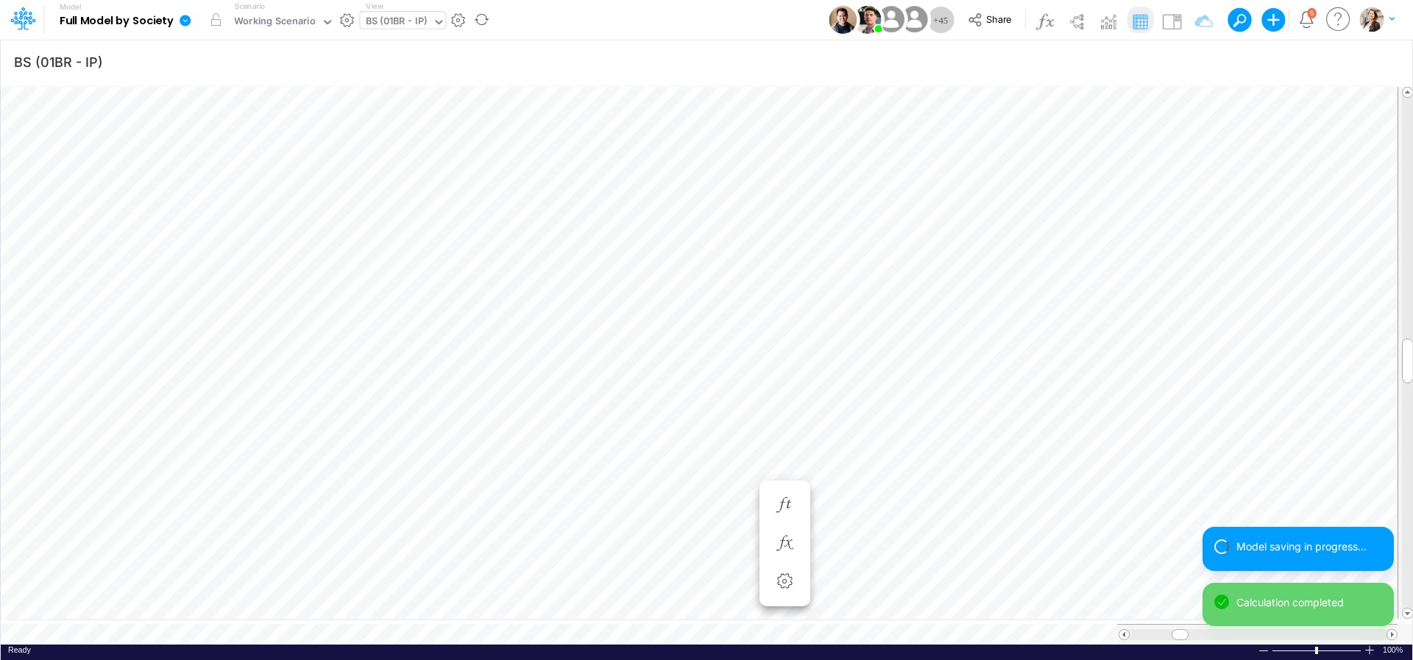
scroll to position [6, 3]
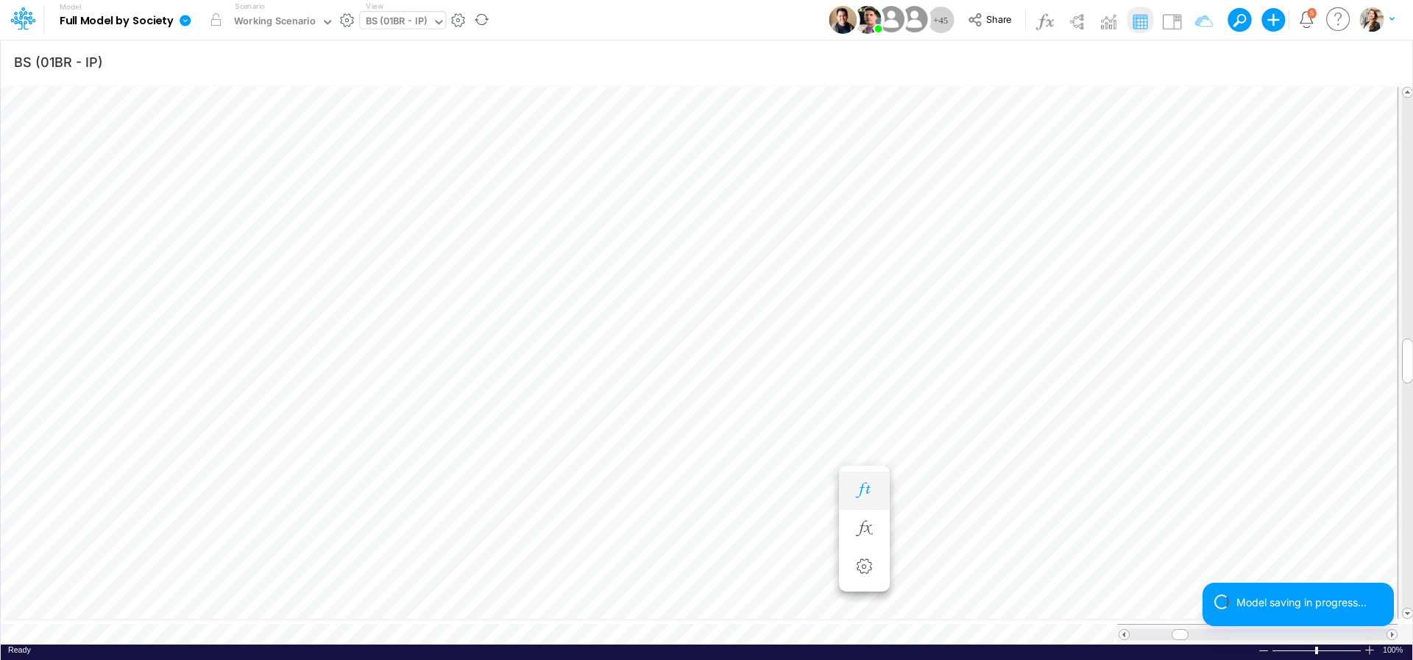
click at [863, 492] on icon "button" at bounding box center [864, 490] width 22 height 15
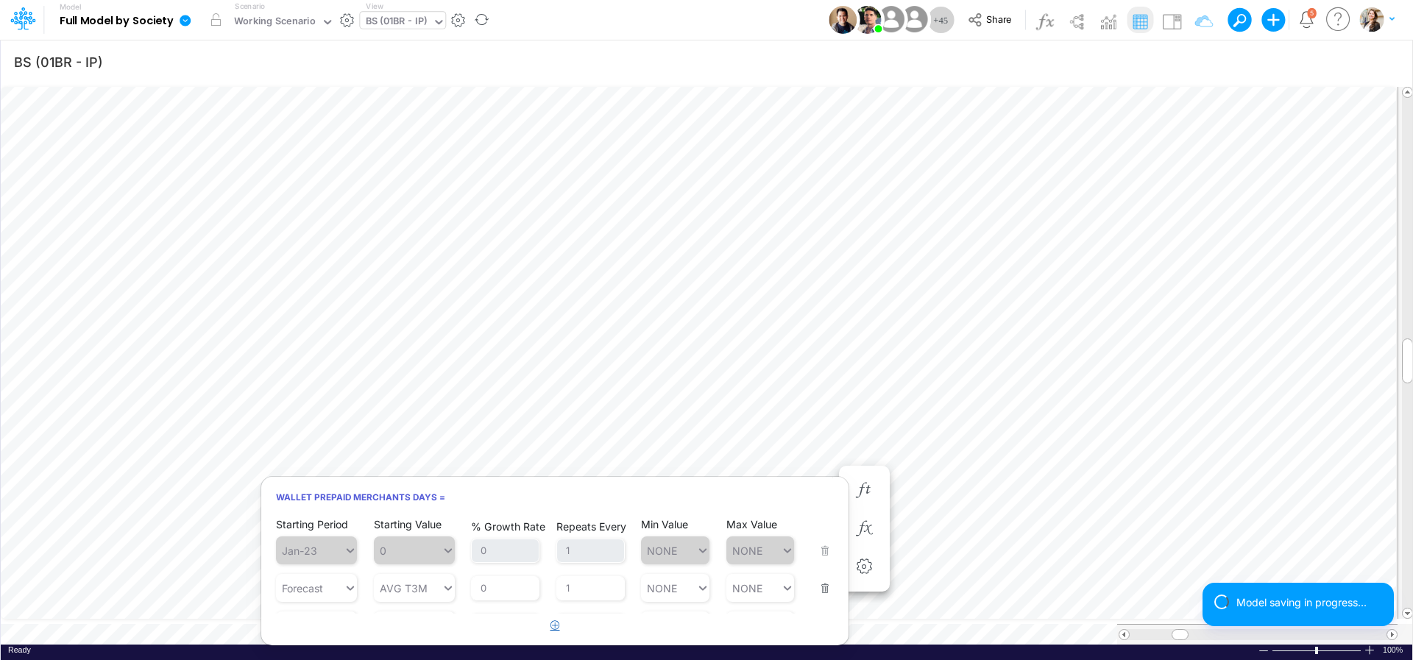
click at [551, 626] on icon "button" at bounding box center [556, 625] width 10 height 10
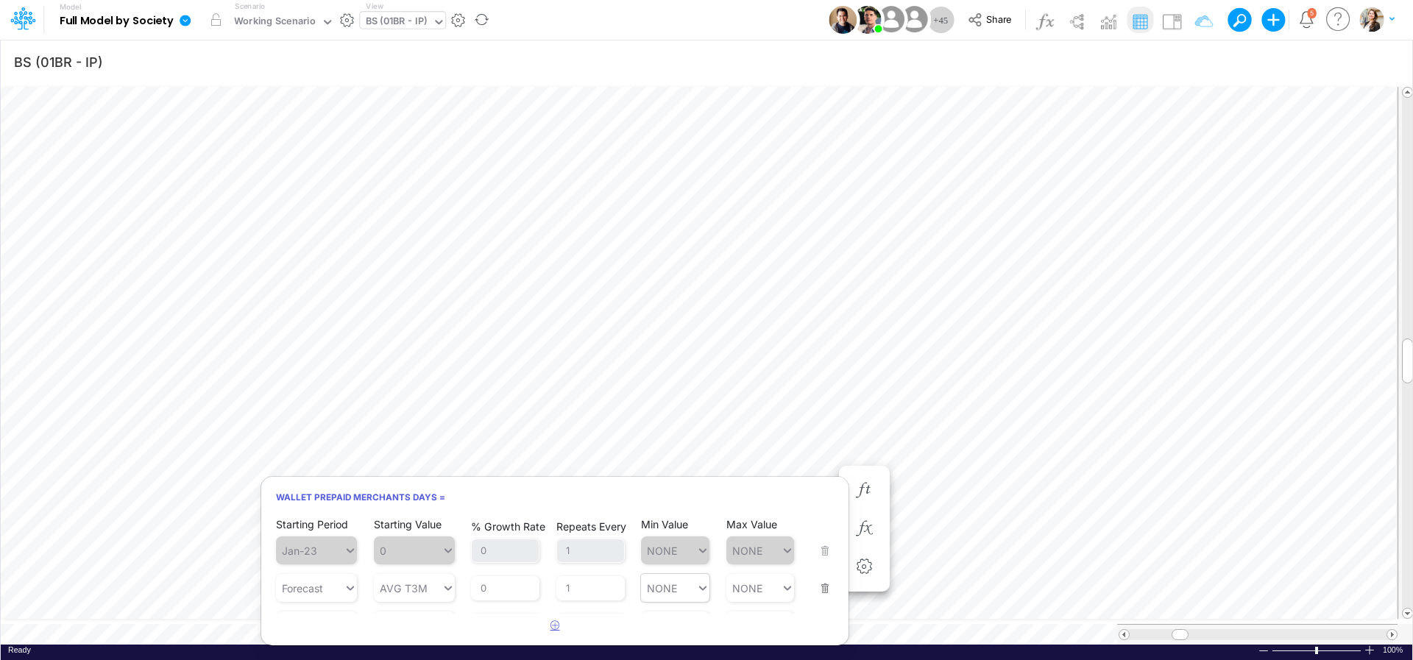
scroll to position [40, 0]
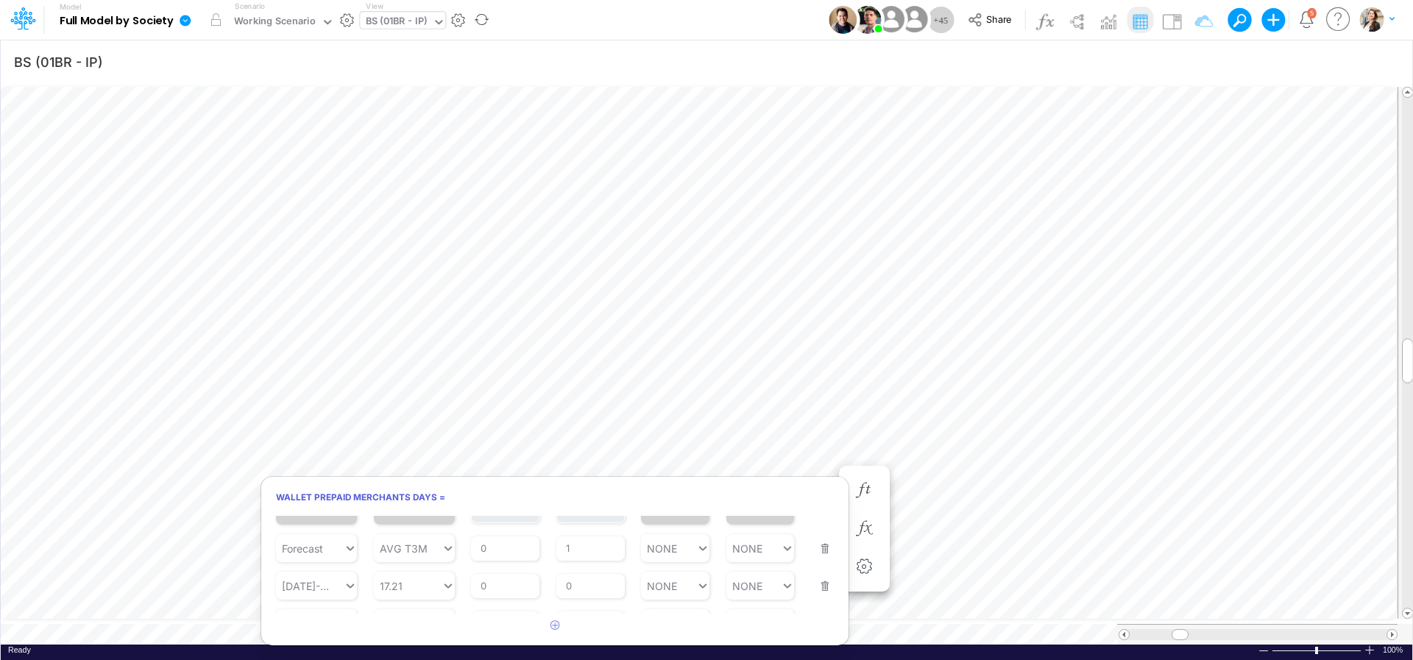
click at [814, 590] on button "button" at bounding box center [820, 577] width 19 height 40
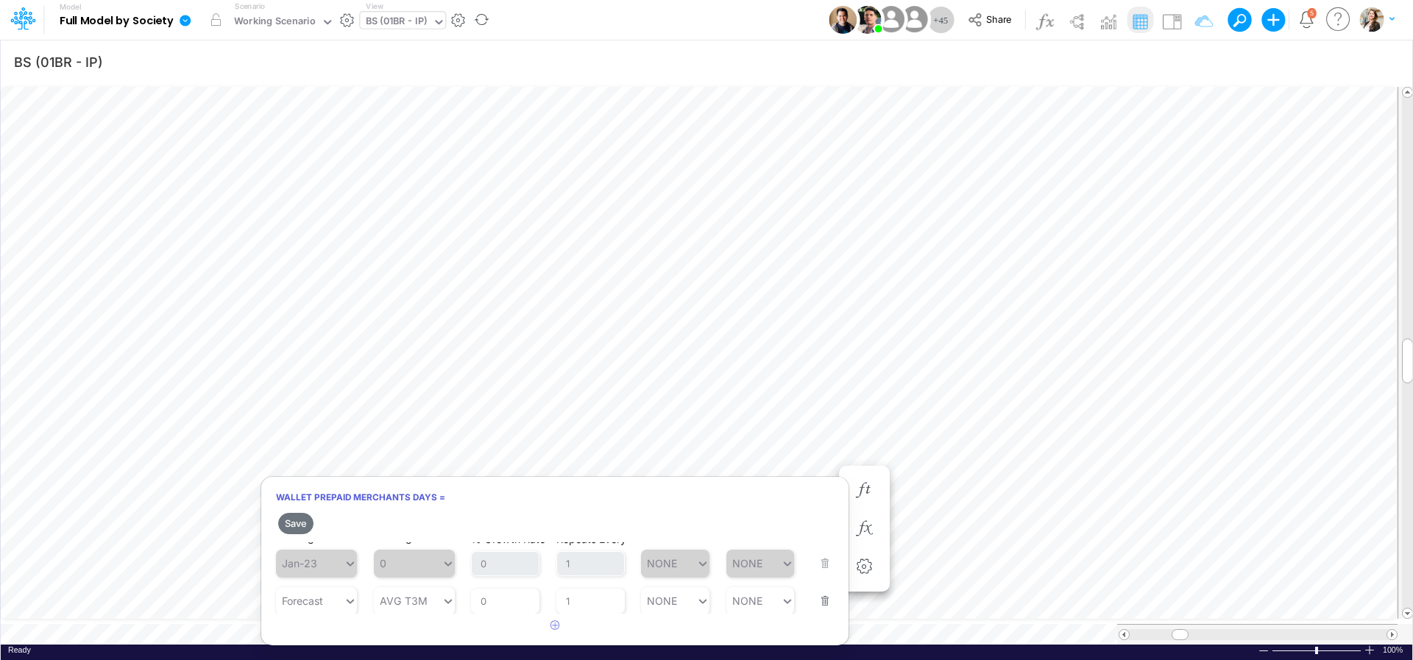
scroll to position [53, 0]
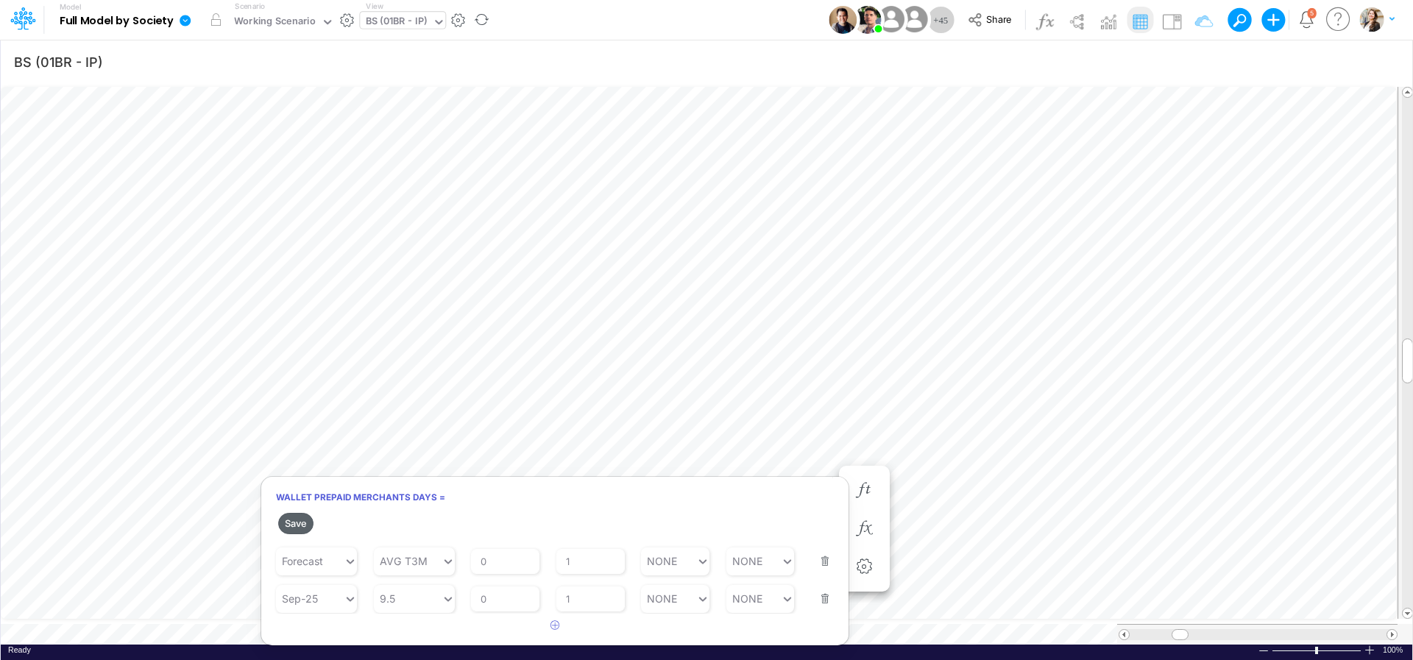
click at [305, 528] on button "Save" at bounding box center [295, 523] width 35 height 21
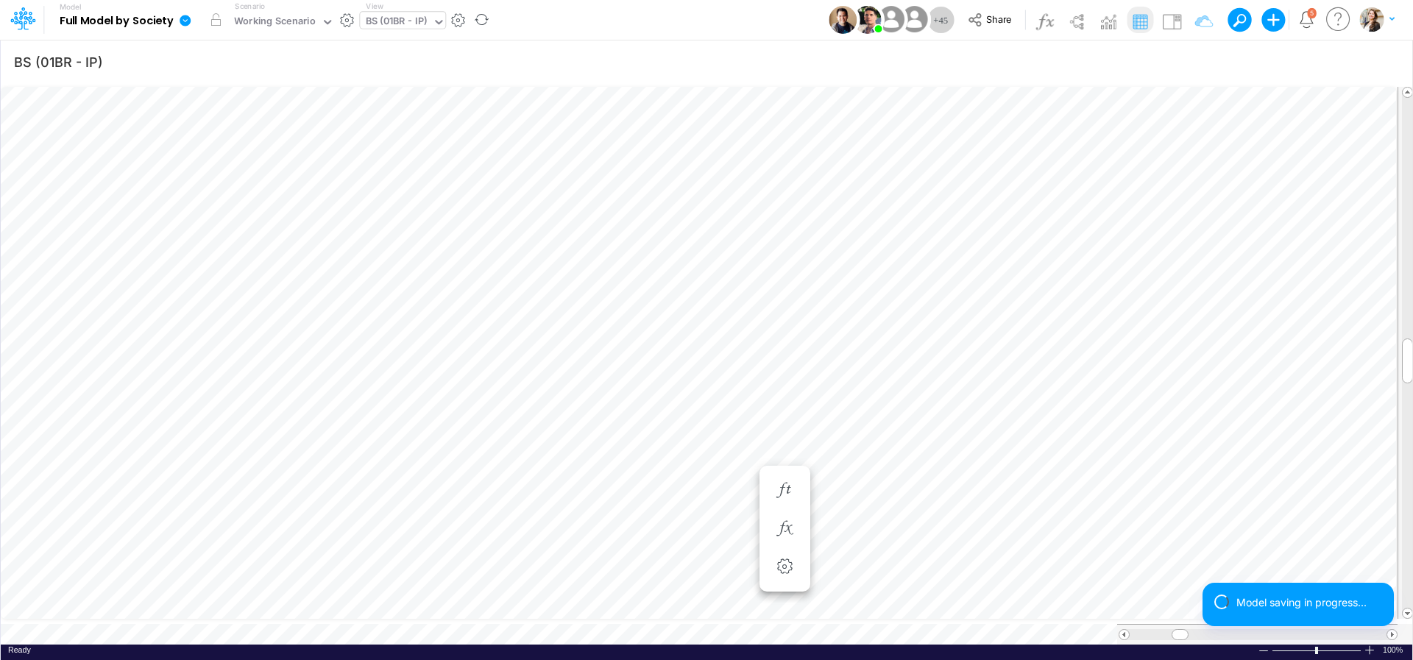
scroll to position [6, 45]
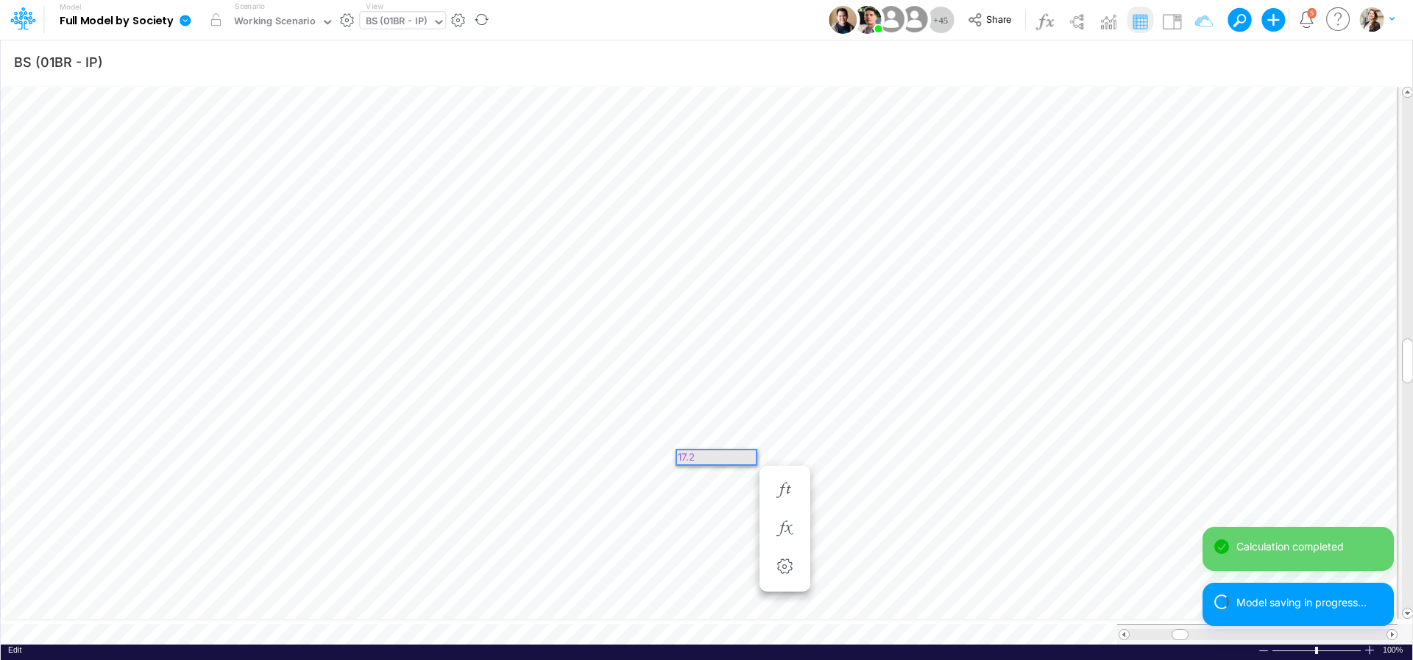
click at [742, 456] on div "17.2" at bounding box center [716, 457] width 79 height 14
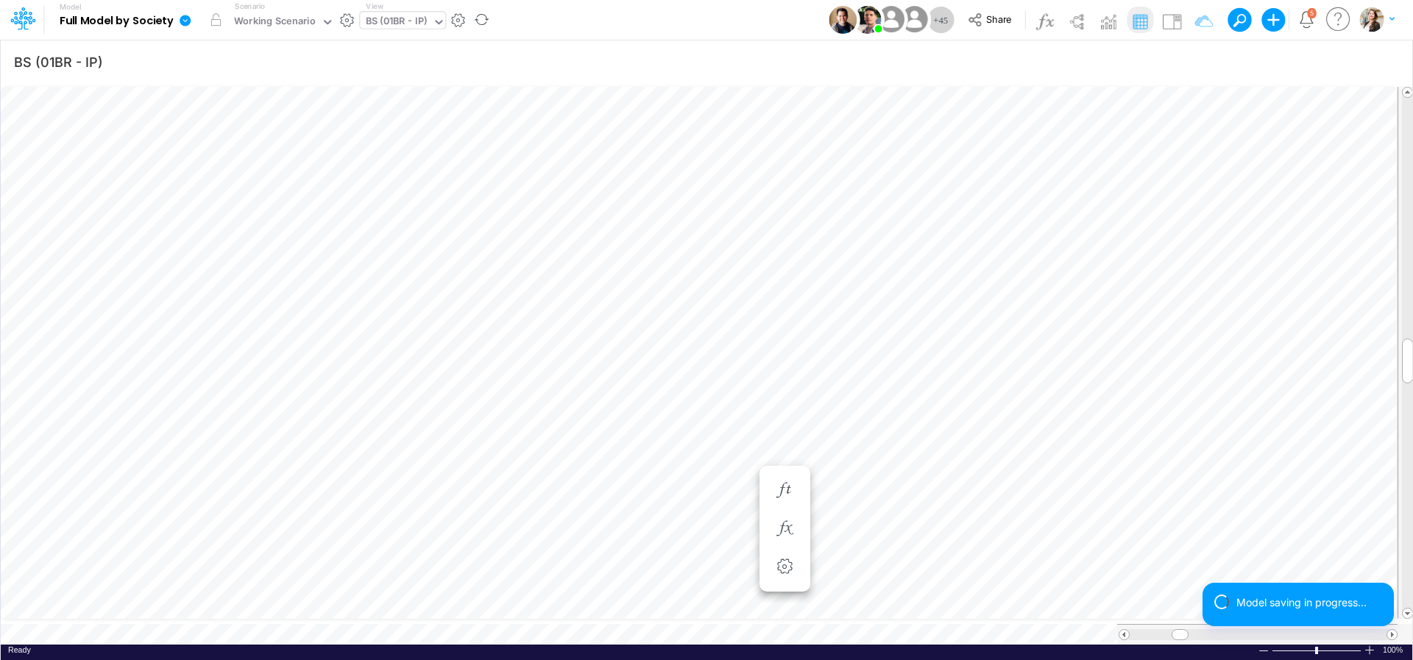
scroll to position [6, 45]
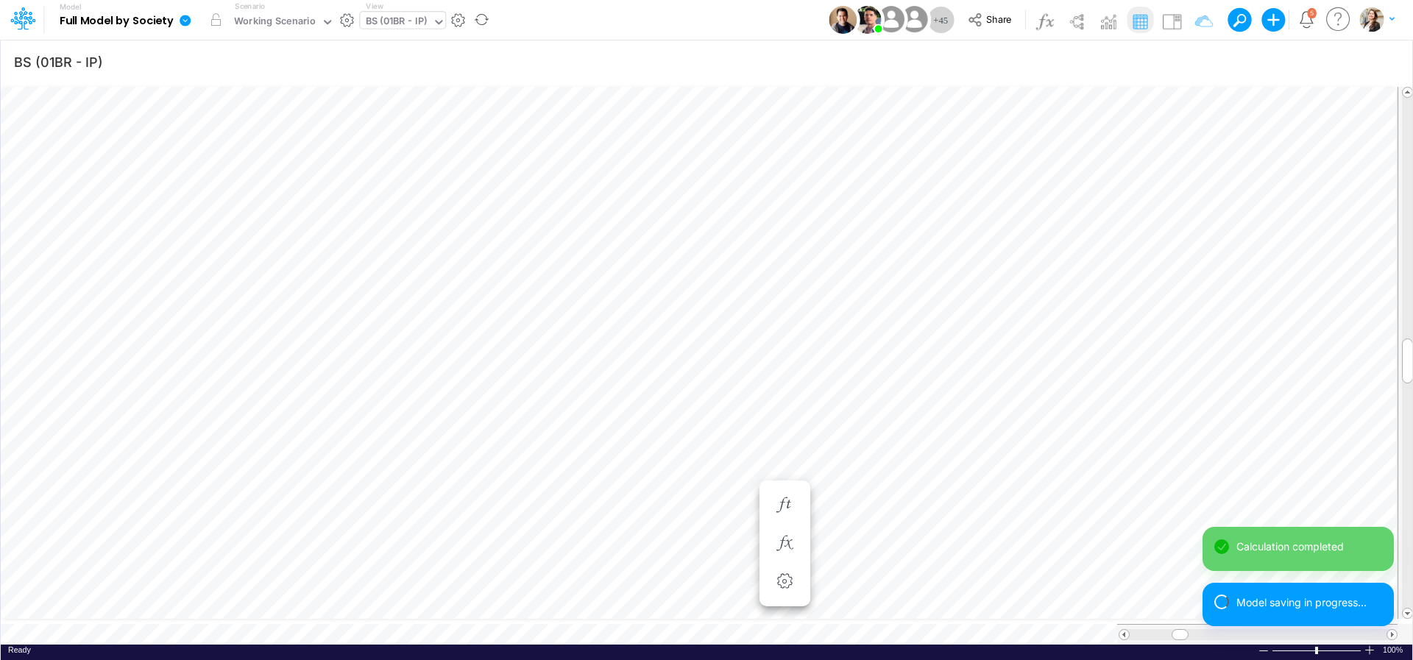
scroll to position [6, 3]
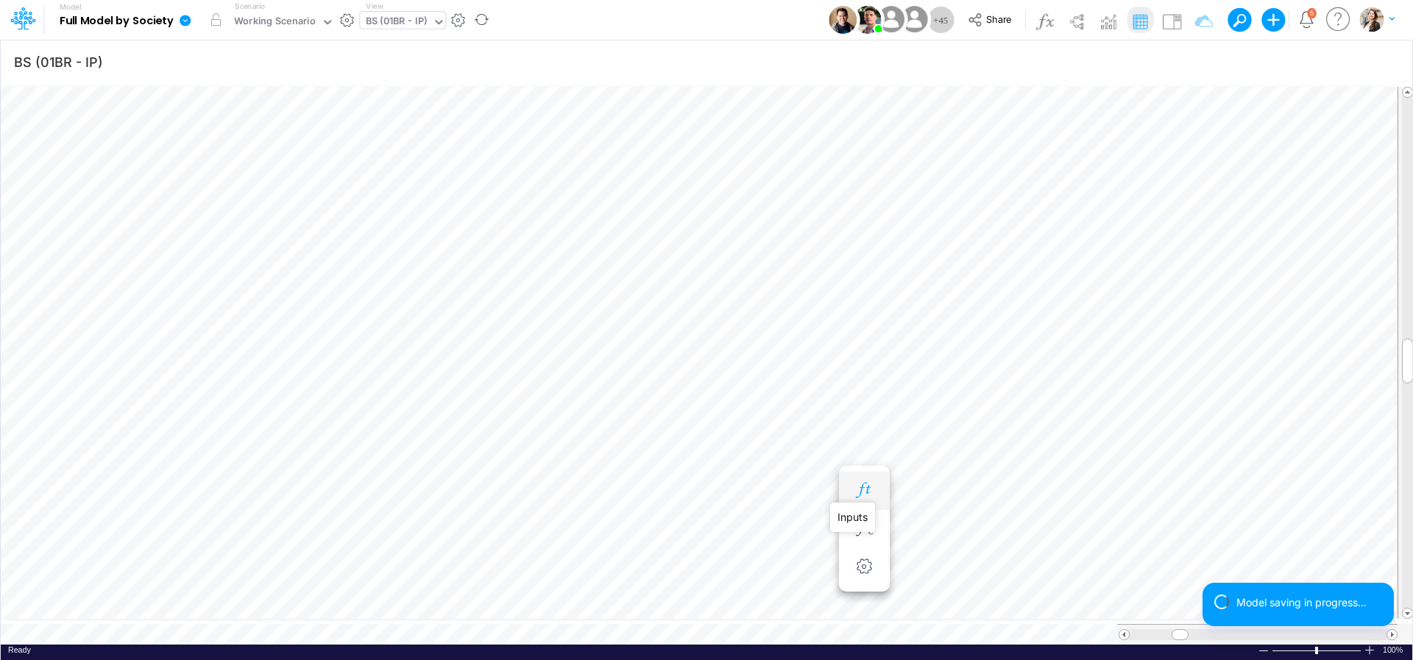
click at [854, 490] on icon "button" at bounding box center [864, 490] width 22 height 15
click at [781, 491] on icon "button" at bounding box center [785, 490] width 22 height 15
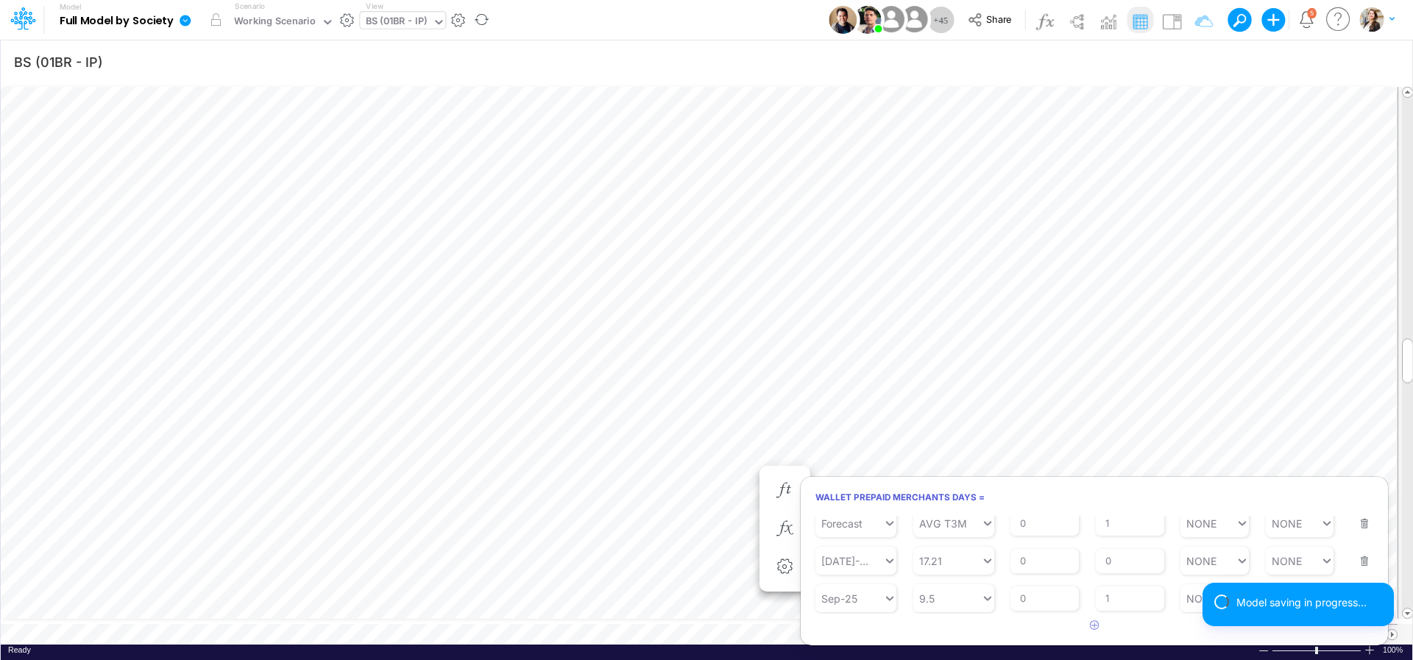
scroll to position [68, 0]
click at [1117, 559] on input "0" at bounding box center [1130, 561] width 68 height 25
type input "1"
click at [1015, 635] on article at bounding box center [1094, 626] width 587 height 24
click at [834, 518] on button "Save" at bounding box center [835, 523] width 35 height 21
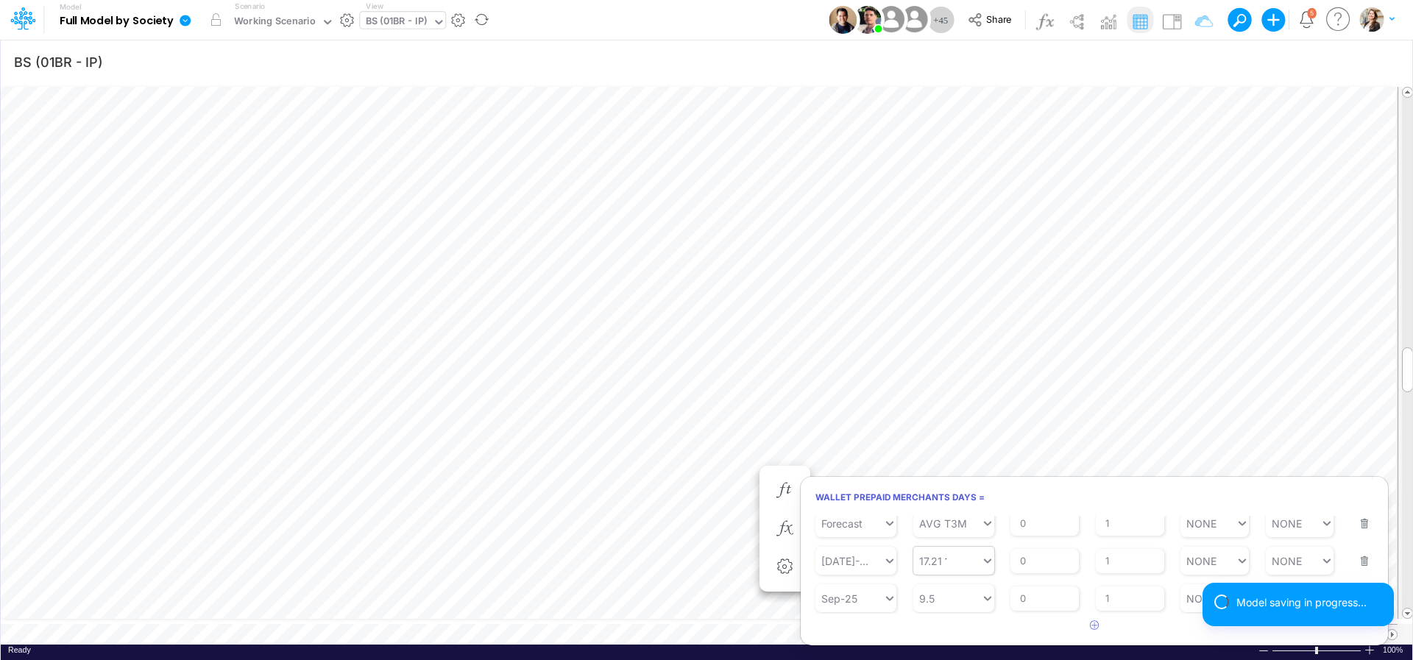
click at [946, 560] on div "17.21 17.21" at bounding box center [947, 561] width 68 height 21
click at [965, 521] on div "Set value 16.9" at bounding box center [956, 525] width 86 height 24
type input "16.9"
click at [837, 522] on button "Save" at bounding box center [835, 523] width 35 height 21
click at [940, 559] on div "16.9 16.9" at bounding box center [947, 561] width 68 height 21
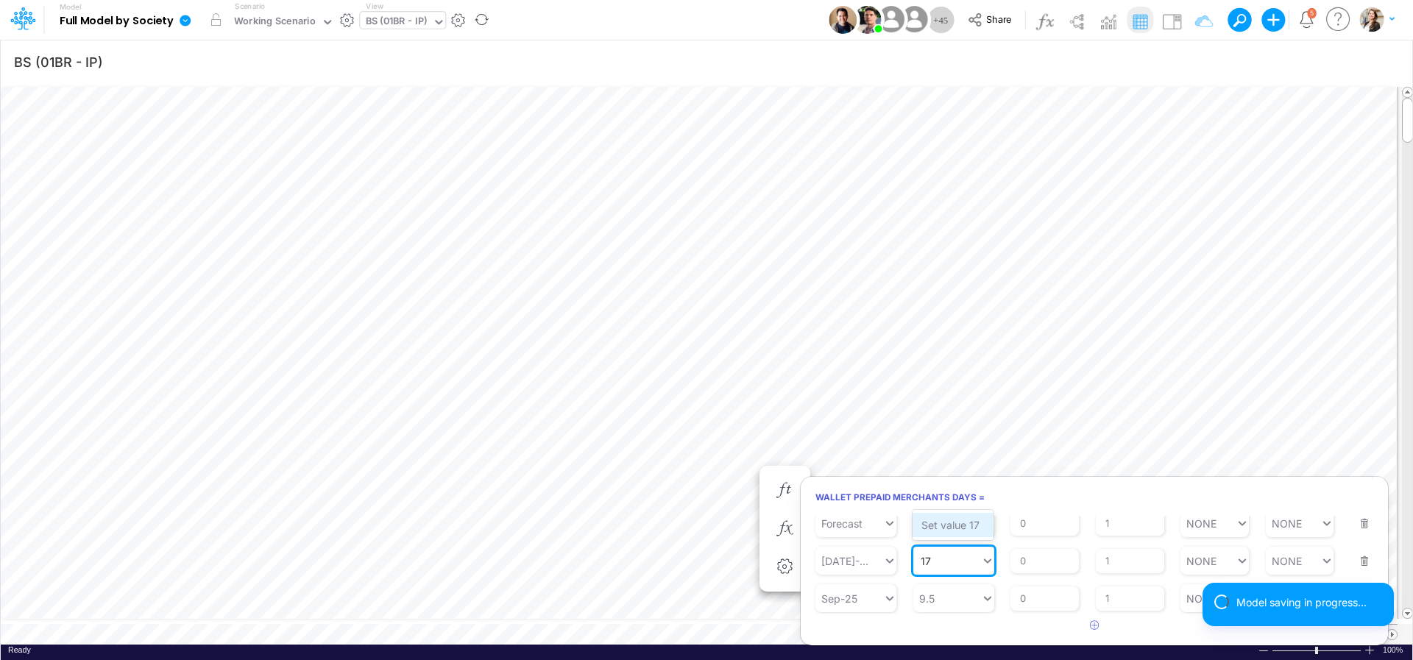
click at [952, 528] on div "Set value 17" at bounding box center [953, 525] width 81 height 24
type input "17"
click at [838, 520] on button "Save" at bounding box center [835, 523] width 35 height 21
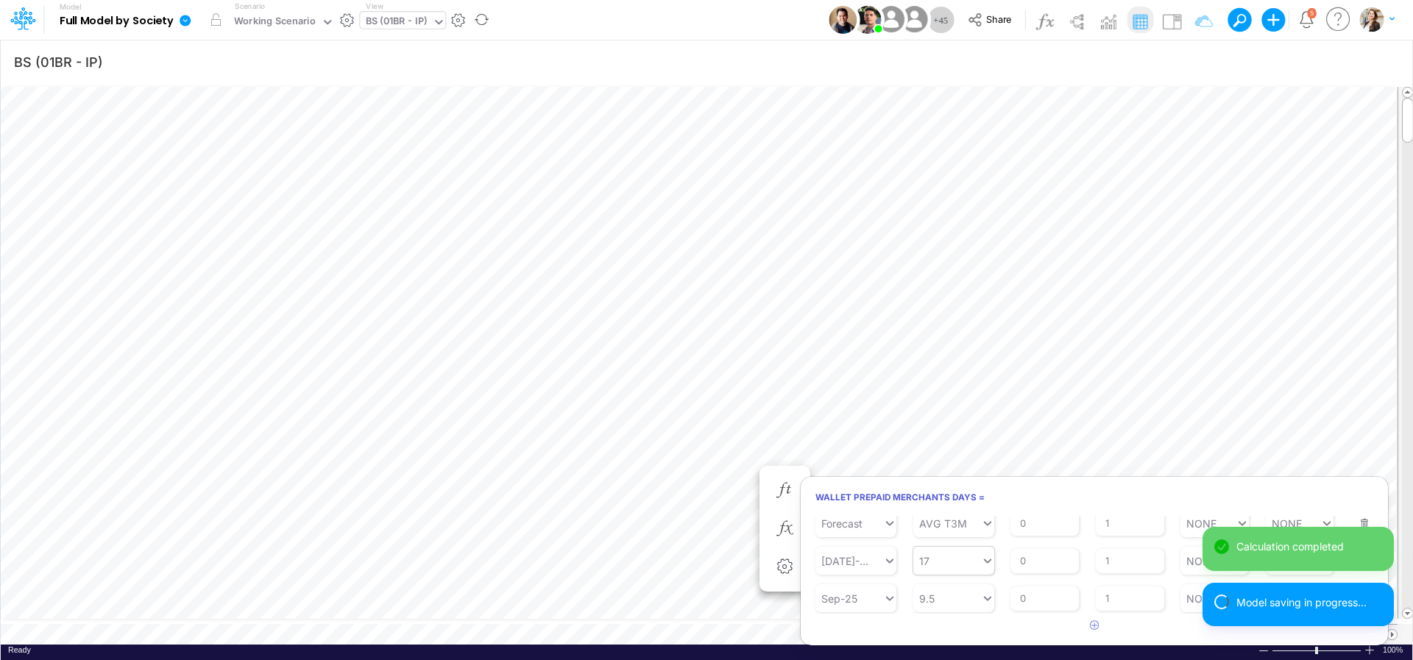
click at [937, 560] on div "17 17" at bounding box center [947, 561] width 68 height 21
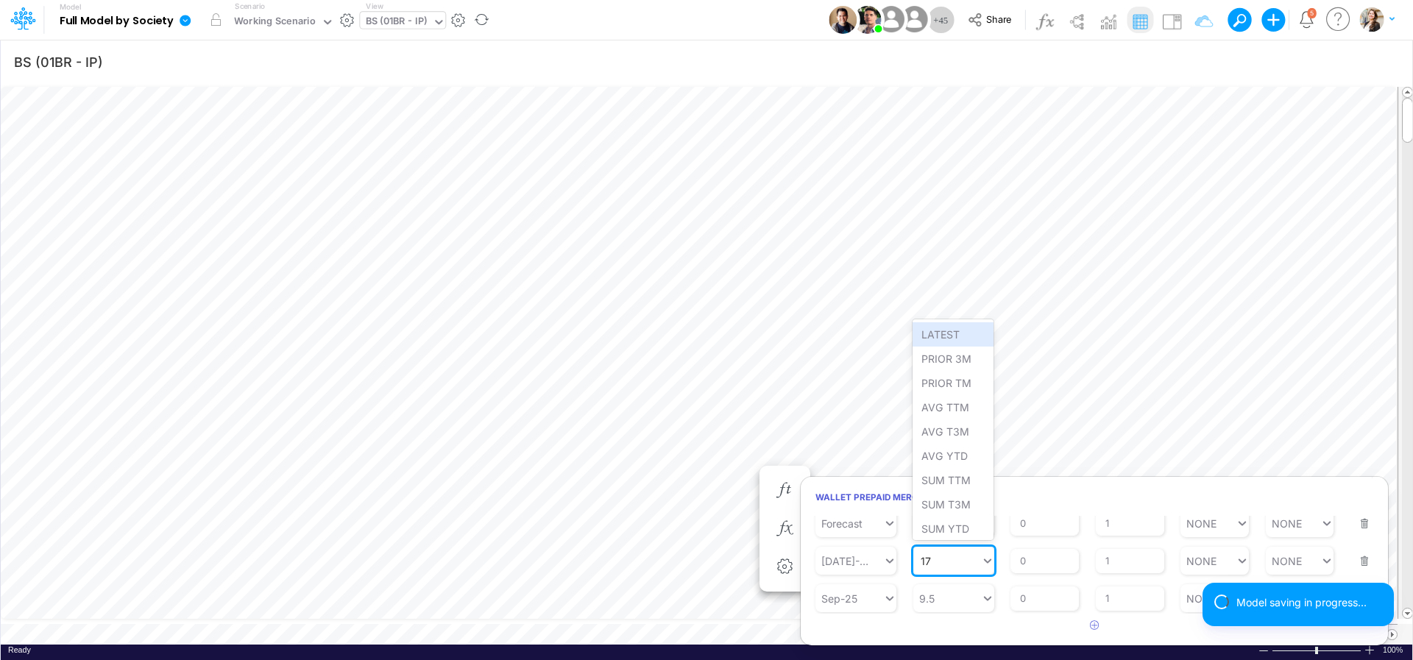
click at [932, 559] on input "17" at bounding box center [927, 561] width 12 height 13
click at [946, 520] on div "Set value 17.1" at bounding box center [953, 525] width 81 height 24
type input "17.1"
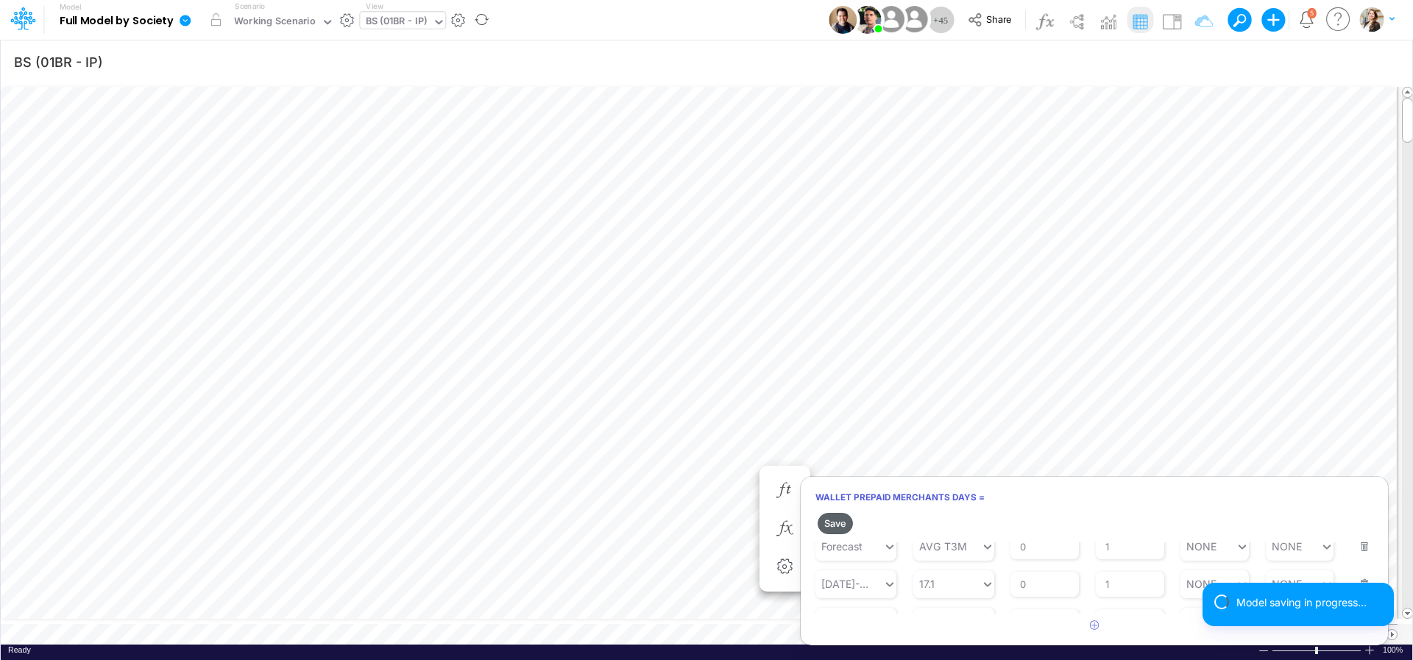
click at [835, 523] on button "Save" at bounding box center [835, 523] width 35 height 21
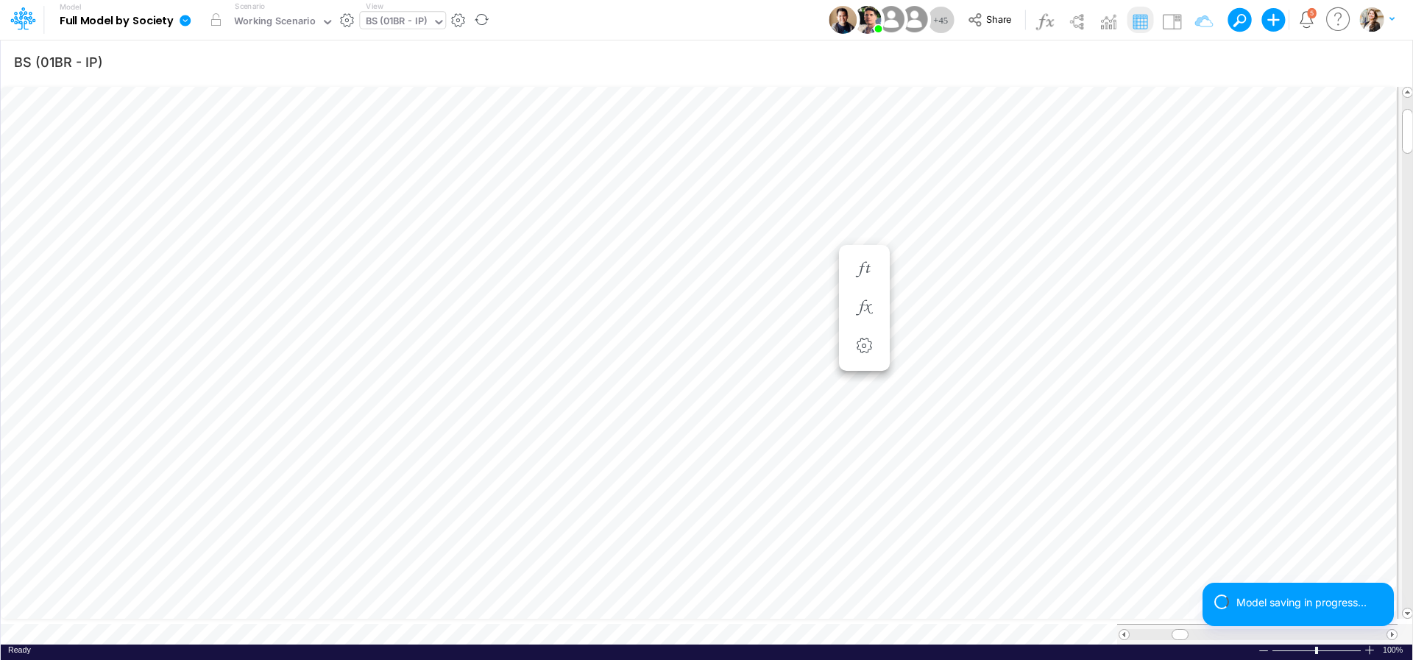
scroll to position [6, 48]
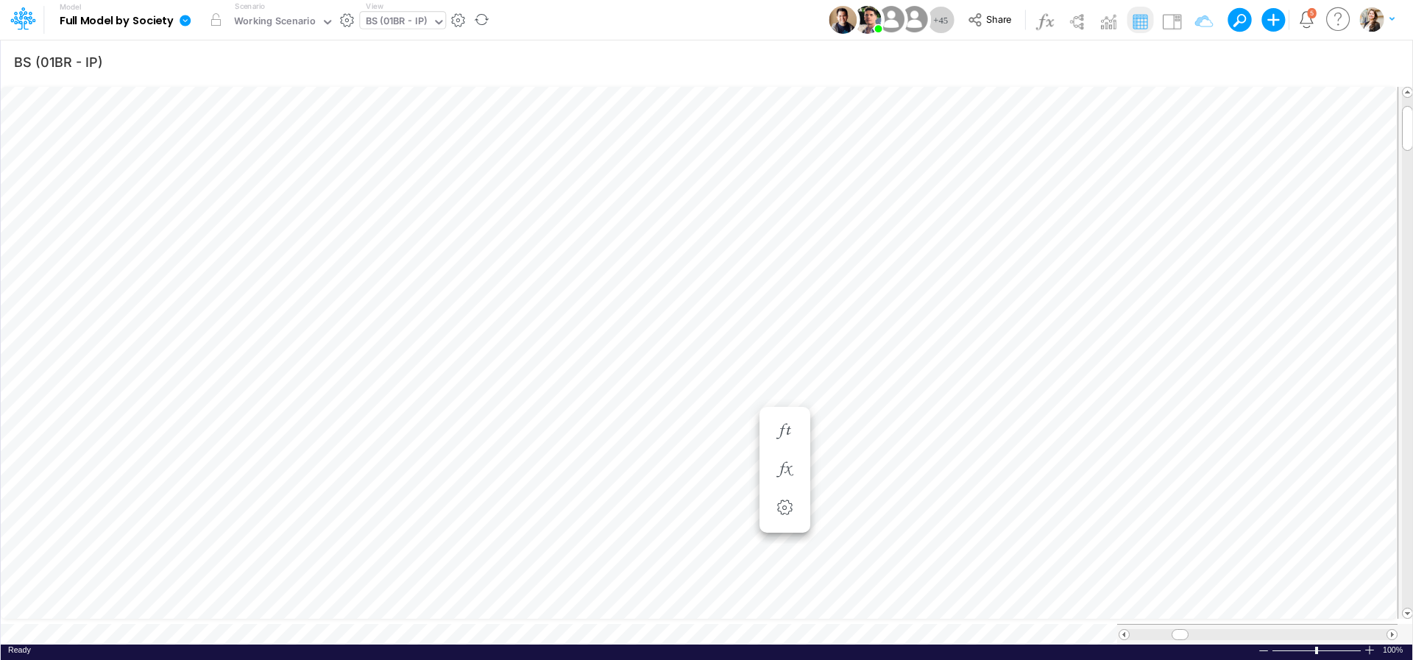
scroll to position [6, 48]
click at [949, 484] on icon "button" at bounding box center [944, 484] width 22 height 15
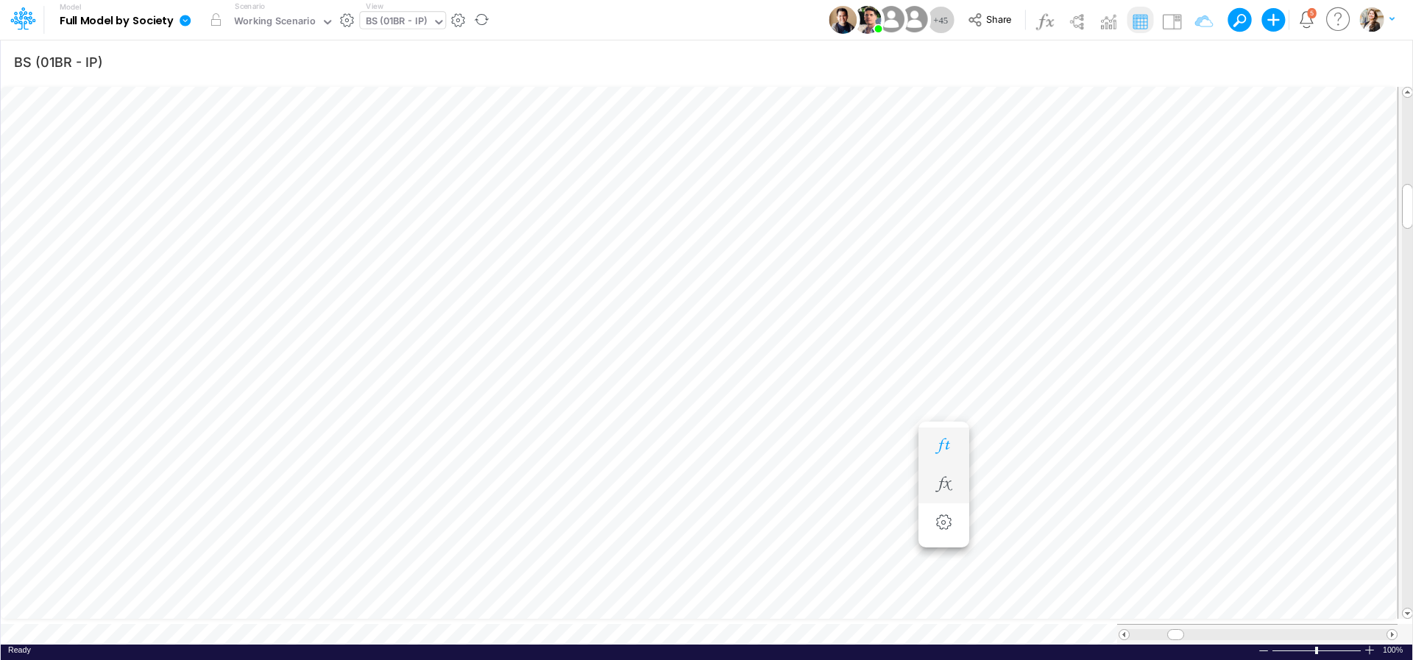
click at [941, 454] on body "Model Full Model by Society Edit model settings Duplicate Import QuickBooks Qui…" at bounding box center [706, 330] width 1413 height 660
click at [947, 443] on icon "button" at bounding box center [944, 446] width 22 height 15
click at [936, 492] on icon "button" at bounding box center [944, 484] width 22 height 15
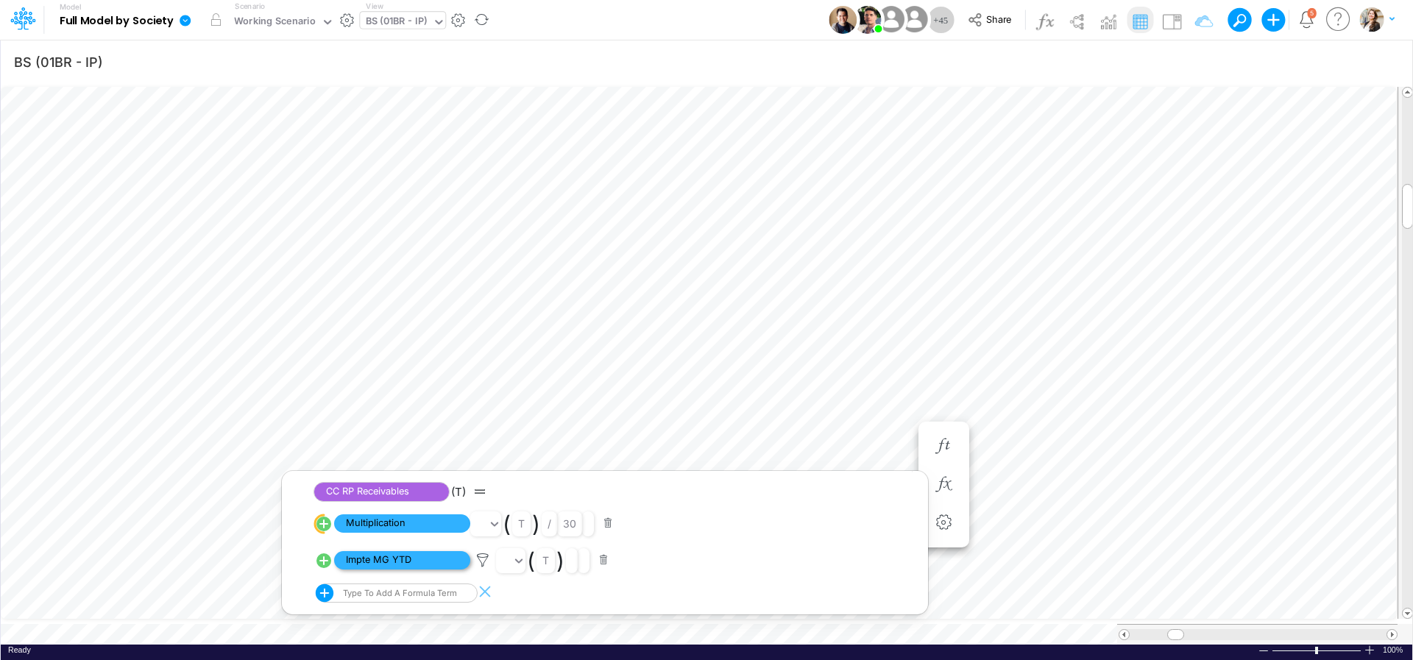
click at [398, 567] on span "Impte MG YTD" at bounding box center [402, 560] width 136 height 18
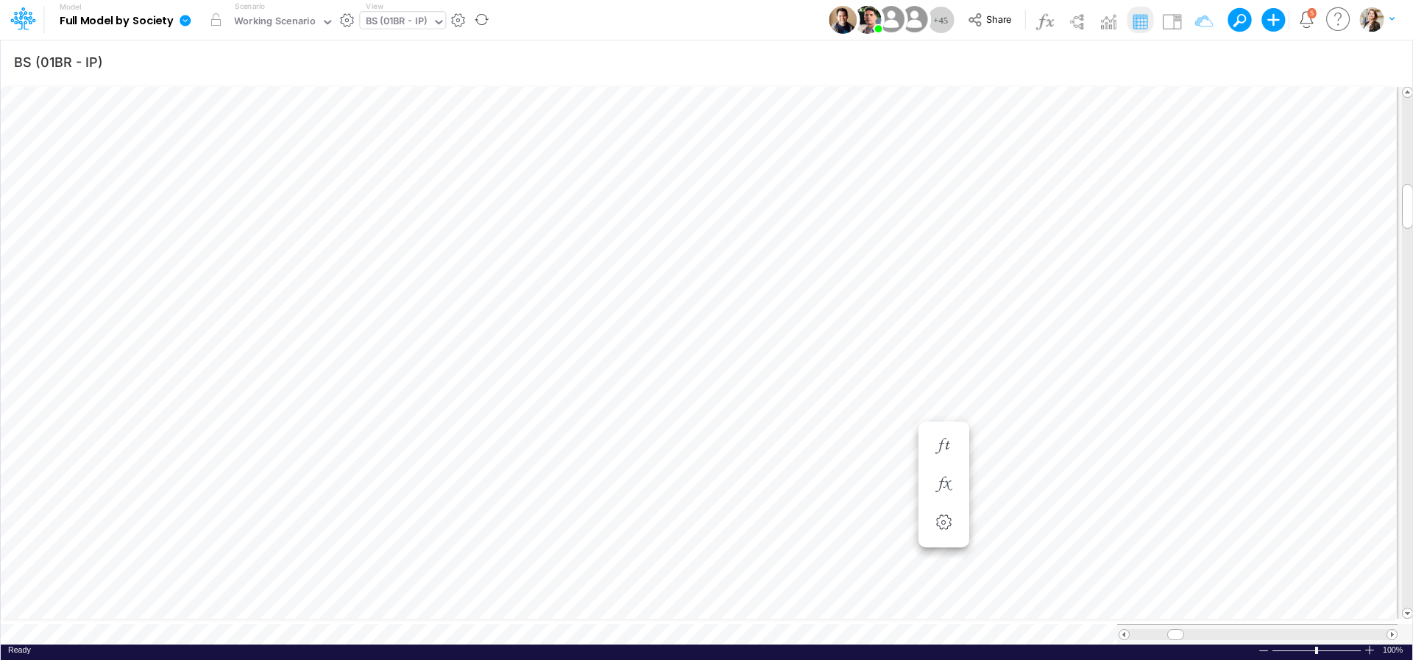
scroll to position [6, 29]
